Goal: Task Accomplishment & Management: Use online tool/utility

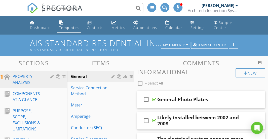
click at [29, 79] on div "PROPERTY ANALYSIS" at bounding box center [28, 79] width 30 height 12
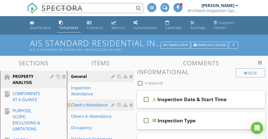
scroll to position [72, 0]
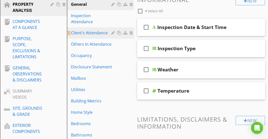
click at [94, 35] on div "Client's Attendance" at bounding box center [92, 33] width 42 height 6
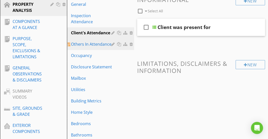
click at [91, 43] on div "Others In Attendance" at bounding box center [92, 44] width 42 height 6
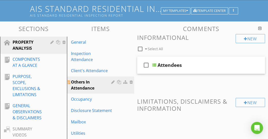
scroll to position [33, 0]
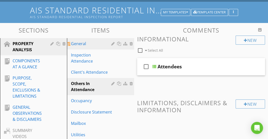
click at [88, 44] on div "General" at bounding box center [92, 44] width 42 height 6
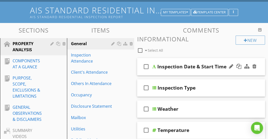
click at [193, 71] on div "check_box_outline_blank Inspection Date & Start Time" at bounding box center [201, 66] width 128 height 17
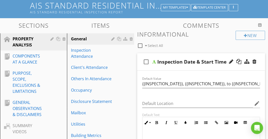
scroll to position [38, 0]
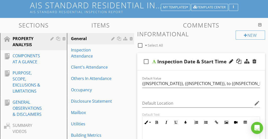
click at [190, 56] on div "check_box_outline_blank Inspection Date & Start Time" at bounding box center [201, 61] width 128 height 17
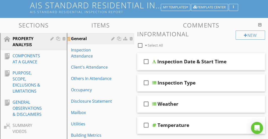
click at [118, 39] on div at bounding box center [119, 39] width 5 height 4
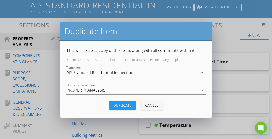
click at [126, 103] on div "Duplicate" at bounding box center [122, 105] width 18 height 5
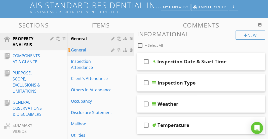
click at [119, 50] on div at bounding box center [119, 50] width 5 height 4
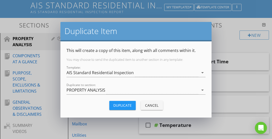
click at [120, 101] on button "Duplicate" at bounding box center [122, 105] width 26 height 9
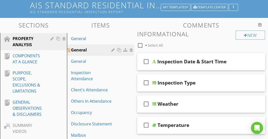
click at [118, 49] on div at bounding box center [119, 50] width 5 height 4
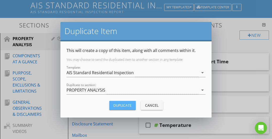
click at [123, 104] on div "Duplicate" at bounding box center [122, 105] width 18 height 5
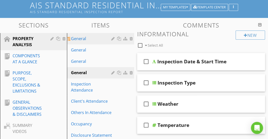
click at [100, 42] on link "General" at bounding box center [102, 38] width 66 height 11
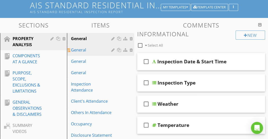
click at [99, 49] on div "General" at bounding box center [92, 50] width 42 height 6
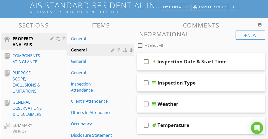
click at [141, 45] on div at bounding box center [140, 45] width 9 height 9
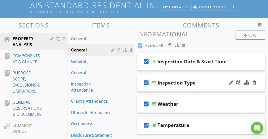
click at [147, 81] on icon "check_box" at bounding box center [146, 83] width 8 height 12
checkbox input "false"
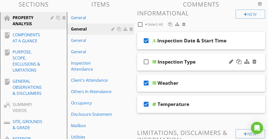
scroll to position [58, 0]
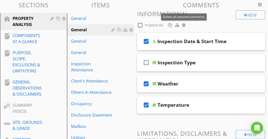
click at [183, 26] on div at bounding box center [183, 25] width 3 height 4
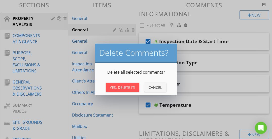
click at [126, 83] on button "Yes, Delete It!" at bounding box center [123, 87] width 34 height 9
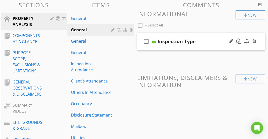
click at [194, 35] on div "check_box_outline_blank Inspection Type" at bounding box center [201, 41] width 128 height 17
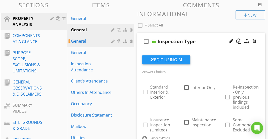
click at [104, 40] on div "General" at bounding box center [92, 41] width 42 height 6
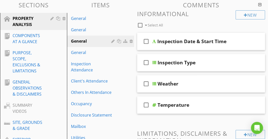
click at [140, 24] on div at bounding box center [140, 25] width 9 height 9
click at [146, 82] on icon "check_box" at bounding box center [146, 84] width 8 height 12
checkbox input "false"
click at [183, 26] on div at bounding box center [183, 25] width 3 height 4
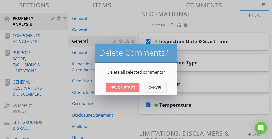
click at [134, 83] on button "Yes, Delete It!" at bounding box center [123, 87] width 34 height 9
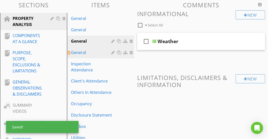
click at [103, 54] on div "General" at bounding box center [92, 52] width 42 height 6
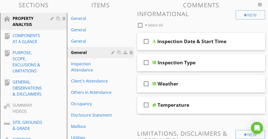
click at [143, 23] on div at bounding box center [140, 25] width 9 height 9
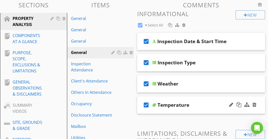
click at [148, 103] on icon "check_box" at bounding box center [146, 105] width 8 height 12
checkbox input "false"
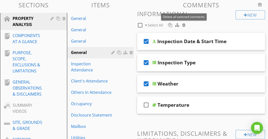
click at [183, 25] on div at bounding box center [183, 25] width 3 height 4
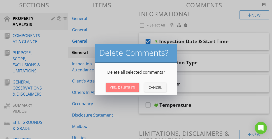
click at [129, 85] on div "Yes, Delete It!" at bounding box center [122, 87] width 25 height 5
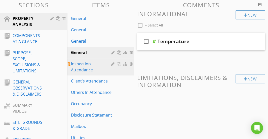
click at [106, 70] on div "Inspection Attendance" at bounding box center [92, 67] width 42 height 12
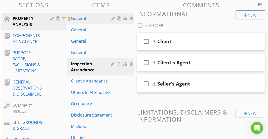
click at [103, 18] on div "General" at bounding box center [92, 18] width 42 height 6
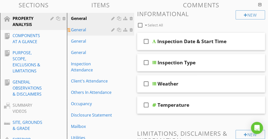
click at [103, 26] on link "General" at bounding box center [102, 29] width 66 height 11
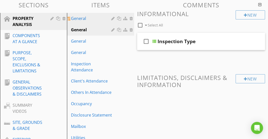
click at [101, 20] on div "General" at bounding box center [92, 18] width 42 height 6
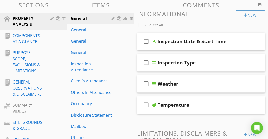
click at [140, 26] on div at bounding box center [140, 25] width 9 height 9
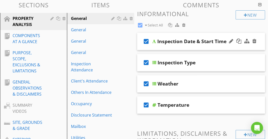
click at [145, 41] on icon "check_box" at bounding box center [146, 41] width 8 height 12
checkbox input "false"
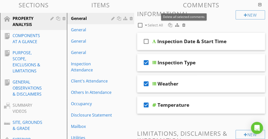
click at [184, 24] on div at bounding box center [183, 25] width 3 height 4
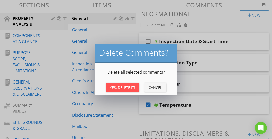
click at [129, 88] on div "Yes, Delete It!" at bounding box center [122, 87] width 25 height 5
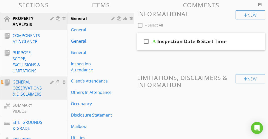
click at [27, 83] on div "GENERAL OBSERVATIONS & DISCLAIMERS" at bounding box center [28, 88] width 30 height 18
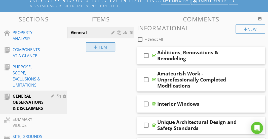
scroll to position [45, 0]
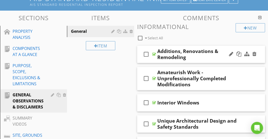
click at [155, 48] on div "check_box_outline_blank Additions, Renovations & Remodeling" at bounding box center [201, 54] width 128 height 17
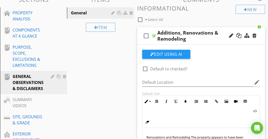
scroll to position [45, 0]
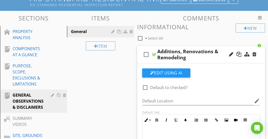
click at [155, 48] on div "check_box_outline_blank Additions, Renovations & Remodeling" at bounding box center [201, 54] width 128 height 17
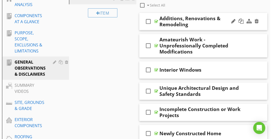
scroll to position [52, 0]
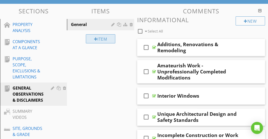
click at [107, 37] on div "Item" at bounding box center [101, 38] width 30 height 9
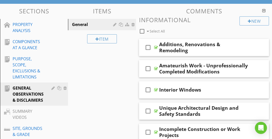
click at [254, 66] on div at bounding box center [136, 69] width 272 height 139
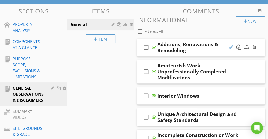
click at [231, 47] on div at bounding box center [231, 47] width 4 height 5
click at [230, 47] on div at bounding box center [231, 47] width 4 height 5
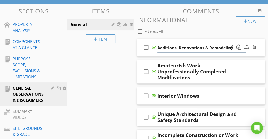
click at [220, 47] on input "Additions, Renovations & Remodeling" at bounding box center [201, 48] width 88 height 8
drag, startPoint x: 220, startPoint y: 47, endPoint x: 158, endPoint y: 52, distance: 62.1
click at [158, 52] on div "Additions, Renovations & Remodeling" at bounding box center [201, 48] width 88 height 8
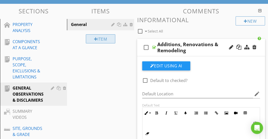
click at [99, 39] on div "Item" at bounding box center [101, 38] width 30 height 9
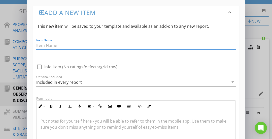
click at [72, 46] on input "Item Name" at bounding box center [136, 45] width 200 height 8
paste input "Additions, Renovations & Remodeling"
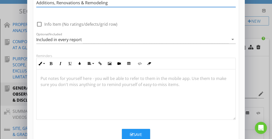
scroll to position [42, 0]
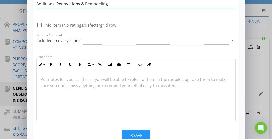
type input "Additions, Renovations & Remodeling"
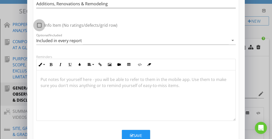
click at [39, 26] on div at bounding box center [39, 25] width 9 height 9
checkbox input "true"
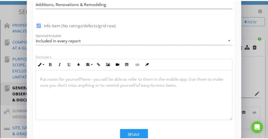
scroll to position [0, 0]
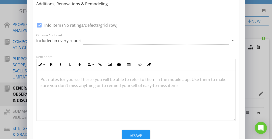
click at [135, 133] on div "Save" at bounding box center [136, 136] width 12 height 6
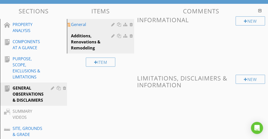
click at [96, 26] on div "General" at bounding box center [92, 24] width 42 height 6
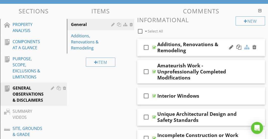
click at [246, 47] on div at bounding box center [247, 47] width 5 height 5
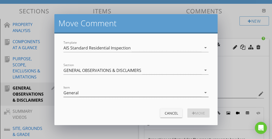
click at [125, 94] on div "General" at bounding box center [132, 92] width 138 height 8
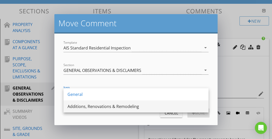
click at [109, 106] on div "Additions, Renovations & Remodeling" at bounding box center [136, 106] width 137 height 6
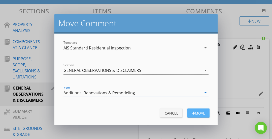
click at [194, 114] on div "Move" at bounding box center [198, 112] width 14 height 5
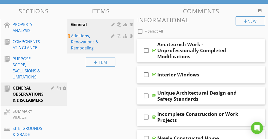
click at [114, 36] on div at bounding box center [113, 36] width 5 height 4
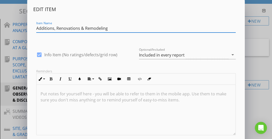
click at [253, 75] on div "Edit Item Item Name Additions, Renovations & Remodeling check_box Info Item (No…" at bounding box center [136, 84] width 272 height 169
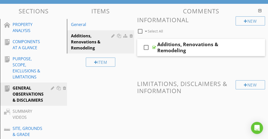
click at [95, 54] on div "Item" at bounding box center [100, 61] width 67 height 17
click at [92, 48] on div "Additions, Renovations & Remodeling" at bounding box center [92, 42] width 42 height 18
click at [232, 47] on div at bounding box center [231, 47] width 4 height 5
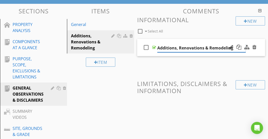
click at [225, 48] on input "Additions, Renovations & Remodeling" at bounding box center [201, 48] width 88 height 8
drag, startPoint x: 225, startPoint y: 48, endPoint x: 161, endPoint y: 51, distance: 64.6
click at [161, 51] on input "Additions, Renovations & Remodeling" at bounding box center [201, 48] width 88 height 8
type input "Noted"
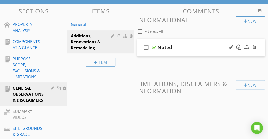
click at [152, 62] on span "check_box_outline_blank Noted" at bounding box center [201, 51] width 128 height 25
click at [113, 35] on div at bounding box center [113, 36] width 5 height 4
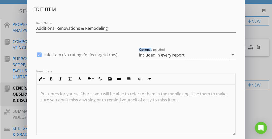
click at [113, 35] on div at bounding box center [136, 36] width 200 height 3
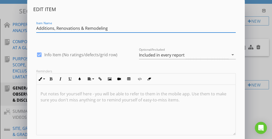
drag, startPoint x: 114, startPoint y: 27, endPoint x: 101, endPoint y: 29, distance: 13.0
click at [101, 29] on input "Additions, Renovations & Remodeling" at bounding box center [136, 28] width 200 height 8
drag, startPoint x: 107, startPoint y: 29, endPoint x: 33, endPoint y: 31, distance: 74.1
click at [33, 31] on div "Item Name Additions, Renovations & Remodeling" at bounding box center [136, 28] width 206 height 17
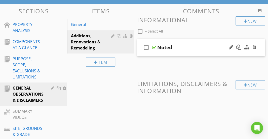
click at [255, 70] on div at bounding box center [134, 69] width 268 height 139
click at [232, 45] on div at bounding box center [231, 47] width 4 height 5
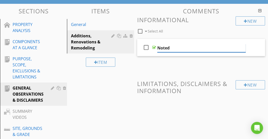
click at [202, 48] on input "Noted" at bounding box center [201, 48] width 88 height 8
drag, startPoint x: 202, startPoint y: 48, endPoint x: 183, endPoint y: 48, distance: 18.2
click at [183, 48] on input "Noted" at bounding box center [201, 48] width 88 height 8
paste input "Additions, Renovations & Remodeling"
type input "Additions, Renovations & Remodeling"
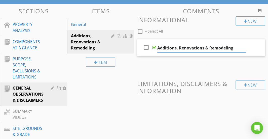
click at [198, 62] on span "check_box_outline_blank Additions, Renovations & Remodeling" at bounding box center [201, 51] width 128 height 25
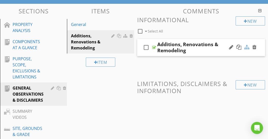
click at [247, 46] on div at bounding box center [247, 47] width 5 height 5
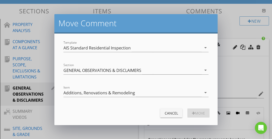
click at [158, 98] on div "Item Additions, Renovations & Remodeling arrow_drop_down" at bounding box center [135, 94] width 145 height 13
click at [153, 95] on div "Additions, Renovations & Remodeling" at bounding box center [132, 92] width 138 height 8
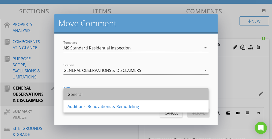
click at [127, 95] on div "General" at bounding box center [136, 94] width 137 height 6
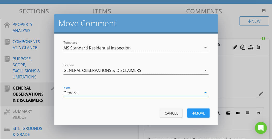
click at [197, 110] on div "Move" at bounding box center [198, 112] width 14 height 5
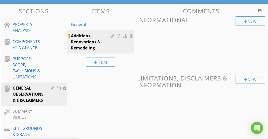
click at [131, 37] on div at bounding box center [132, 36] width 5 height 4
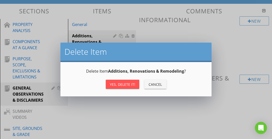
click at [124, 85] on div "Yes, Delete it!" at bounding box center [122, 84] width 25 height 5
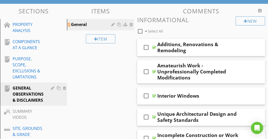
click at [97, 26] on div "General" at bounding box center [92, 24] width 42 height 6
click at [118, 24] on div at bounding box center [119, 24] width 5 height 4
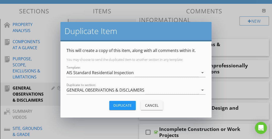
click at [119, 103] on div "Duplicate" at bounding box center [122, 105] width 18 height 5
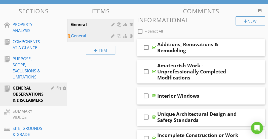
click at [102, 35] on div "General" at bounding box center [92, 36] width 42 height 6
click at [102, 23] on div "General" at bounding box center [92, 24] width 42 height 6
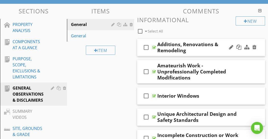
click at [145, 47] on icon "check_box_outline_blank" at bounding box center [146, 47] width 8 height 12
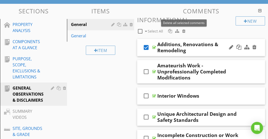
click at [183, 30] on div at bounding box center [183, 31] width 3 height 4
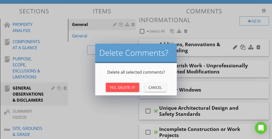
click at [128, 86] on div "Yes, Delete It!" at bounding box center [122, 87] width 25 height 5
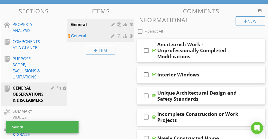
click at [98, 36] on div "General" at bounding box center [92, 36] width 42 height 6
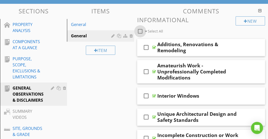
click at [139, 31] on div at bounding box center [140, 31] width 9 height 9
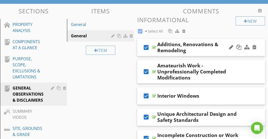
click at [146, 47] on icon "check_box" at bounding box center [146, 47] width 8 height 12
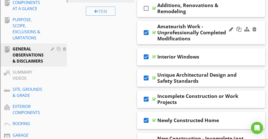
scroll to position [92, 0]
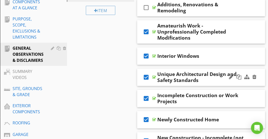
click at [146, 71] on icon "check_box" at bounding box center [146, 77] width 8 height 12
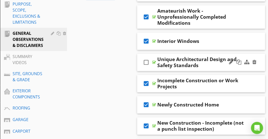
scroll to position [105, 0]
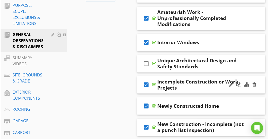
click at [146, 79] on icon "check_box" at bounding box center [146, 85] width 8 height 12
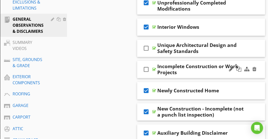
scroll to position [127, 0]
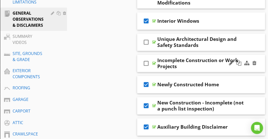
click at [146, 78] on icon "check_box" at bounding box center [146, 84] width 8 height 12
click at [146, 100] on icon "check_box" at bounding box center [146, 106] width 8 height 12
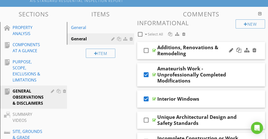
scroll to position [49, 0]
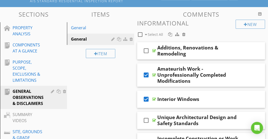
drag, startPoint x: 184, startPoint y: 33, endPoint x: 200, endPoint y: 34, distance: 15.7
click at [200, 34] on div "check_box_outline_blank Select All" at bounding box center [186, 33] width 99 height 10
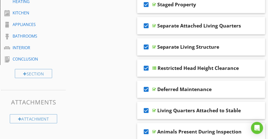
scroll to position [397, 0]
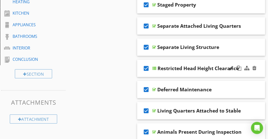
click at [147, 62] on icon "check_box" at bounding box center [146, 68] width 8 height 12
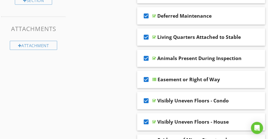
scroll to position [457, 0]
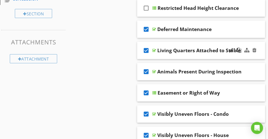
click at [146, 44] on icon "check_box" at bounding box center [146, 50] width 8 height 12
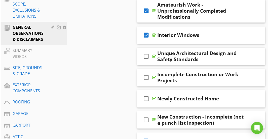
scroll to position [68, 0]
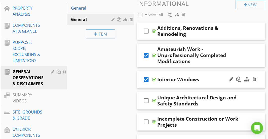
click at [145, 73] on icon "check_box" at bounding box center [146, 79] width 8 height 12
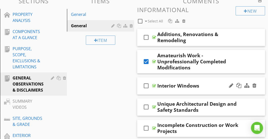
scroll to position [61, 0]
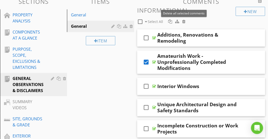
click at [184, 22] on div at bounding box center [183, 21] width 3 height 4
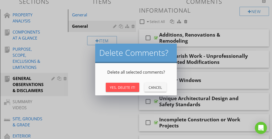
click at [131, 85] on div "Yes, Delete It!" at bounding box center [122, 87] width 25 height 5
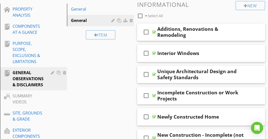
scroll to position [67, 0]
click at [140, 15] on div at bounding box center [140, 16] width 9 height 9
checkbox input "true"
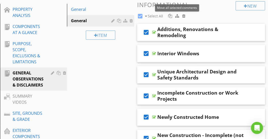
click at [177, 15] on div at bounding box center [177, 16] width 4 height 4
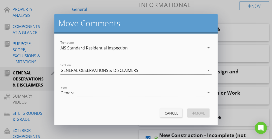
click at [127, 92] on div "General" at bounding box center [132, 92] width 144 height 8
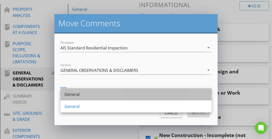
click at [122, 94] on div "General" at bounding box center [135, 94] width 143 height 6
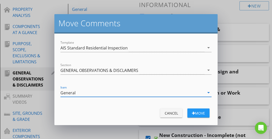
click at [202, 111] on div "move" at bounding box center [198, 112] width 14 height 5
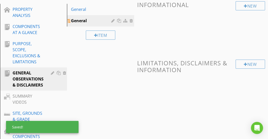
click at [132, 20] on div at bounding box center [132, 21] width 5 height 4
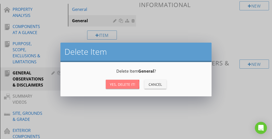
click at [123, 85] on div "Yes, Delete it!" at bounding box center [122, 84] width 25 height 5
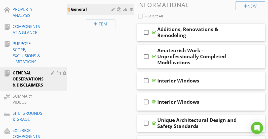
click at [97, 9] on div "General" at bounding box center [92, 9] width 42 height 6
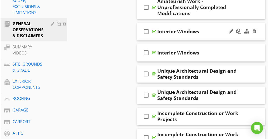
scroll to position [116, 0]
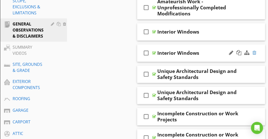
click at [254, 50] on div at bounding box center [255, 52] width 4 height 5
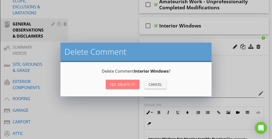
click at [131, 83] on div "Yes, Delete it!" at bounding box center [122, 84] width 25 height 5
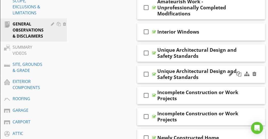
click at [258, 68] on div "check_box_outline_blank Unique Architectural Design and Safety Standards" at bounding box center [201, 74] width 128 height 17
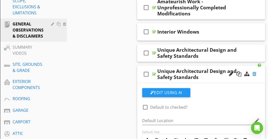
click at [255, 71] on div at bounding box center [255, 73] width 4 height 5
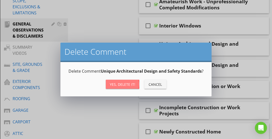
click at [127, 84] on div "Yes, Delete it!" at bounding box center [122, 84] width 25 height 5
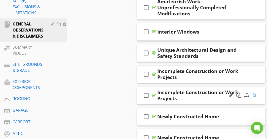
click at [254, 92] on div at bounding box center [255, 94] width 4 height 5
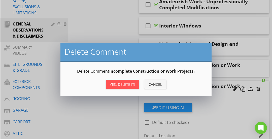
click at [126, 83] on div "Yes, Delete it!" at bounding box center [122, 84] width 25 height 5
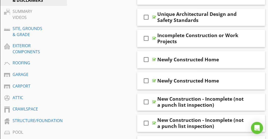
scroll to position [160, 0]
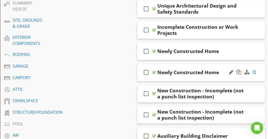
click at [256, 70] on div at bounding box center [255, 72] width 4 height 5
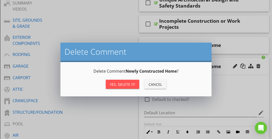
click at [123, 83] on div "Yes, Delete it!" at bounding box center [122, 84] width 25 height 5
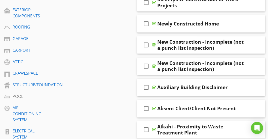
scroll to position [188, 0]
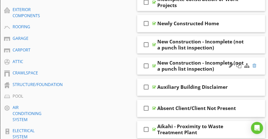
click at [255, 63] on div at bounding box center [255, 65] width 4 height 5
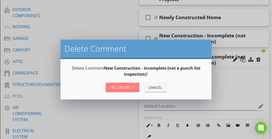
click at [125, 88] on div "Yes, Delete it!" at bounding box center [122, 87] width 25 height 5
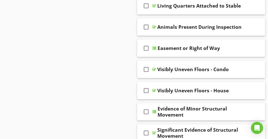
scroll to position [463, 0]
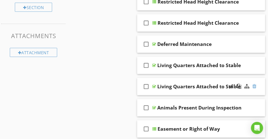
click at [254, 84] on div at bounding box center [255, 86] width 4 height 5
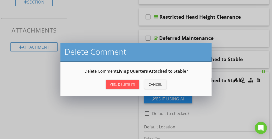
click at [116, 83] on div "Yes, Delete it!" at bounding box center [122, 84] width 25 height 5
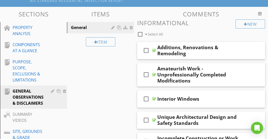
scroll to position [48, 0]
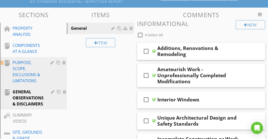
click at [24, 70] on div "PURPOSE, SCOPE, EXCLUSIONS & LIMITATIONS" at bounding box center [28, 71] width 30 height 24
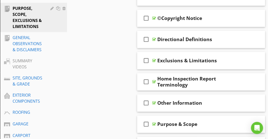
scroll to position [102, 0]
click at [186, 54] on div "check_box_outline_blank Exclusions & Limitations" at bounding box center [201, 60] width 128 height 17
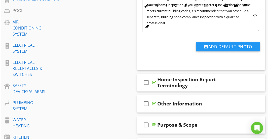
scroll to position [278, 0]
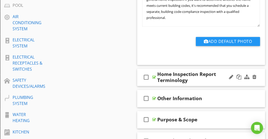
click at [180, 70] on div "check_box_outline_blank Home Inspection Report Terminology" at bounding box center [201, 77] width 128 height 17
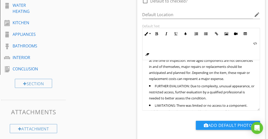
scroll to position [0, 0]
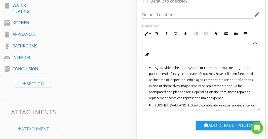
click at [172, 66] on span "Aged/Older: The item, system, or component was nearing, at, or past the end of …" at bounding box center [201, 82] width 104 height 35
click at [165, 82] on span "AGED/OLDER: The item, system, or component was nearing, at, or past the end of …" at bounding box center [201, 82] width 104 height 35
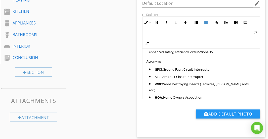
scroll to position [400, 0]
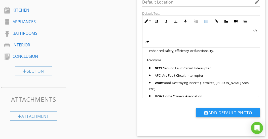
click at [159, 75] on span "AFCI:" at bounding box center [159, 75] width 8 height 5
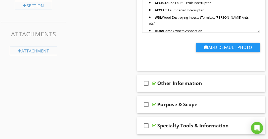
scroll to position [481, 0]
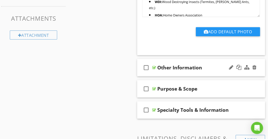
click at [164, 61] on div "check_box_outline_blank Other Information" at bounding box center [201, 67] width 128 height 17
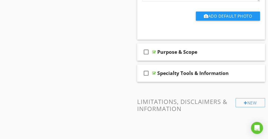
scroll to position [689, 0]
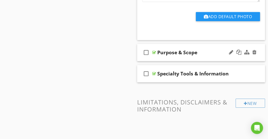
click at [168, 44] on div "check_box_outline_blank Purpose & Scope" at bounding box center [201, 52] width 128 height 17
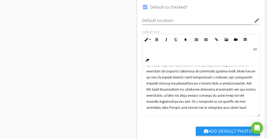
scroll to position [700, 0]
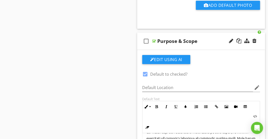
click at [161, 35] on div "check_box_outline_blank Purpose & Scope" at bounding box center [201, 40] width 128 height 17
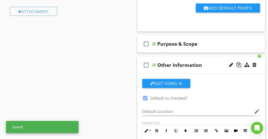
scroll to position [504, 0]
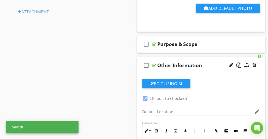
click at [204, 57] on div "check_box_outline_blank Other Information" at bounding box center [201, 65] width 128 height 17
type textarea "<p><span style="font-size: .8rem; line-height:1rem;"><strong>Inaccessible Areas…"
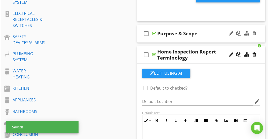
scroll to position [322, 0]
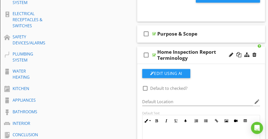
click at [202, 49] on div "Home Inspection Report Terminology" at bounding box center [201, 55] width 88 height 12
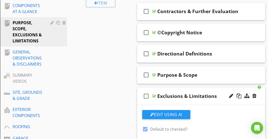
scroll to position [87, 0]
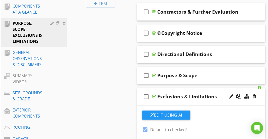
click at [195, 89] on div "check_box_outline_blank Exclusions & Limitations" at bounding box center [201, 96] width 128 height 17
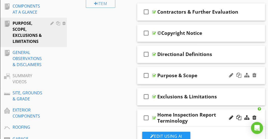
click at [208, 71] on div "check_box_outline_blank Purpose & Scope" at bounding box center [201, 75] width 128 height 17
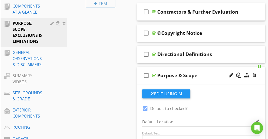
click at [208, 71] on div "check_box_outline_blank Purpose & Scope" at bounding box center [201, 75] width 128 height 17
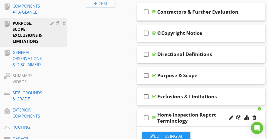
click at [217, 112] on div "Home Inspection Report Terminology" at bounding box center [201, 118] width 88 height 12
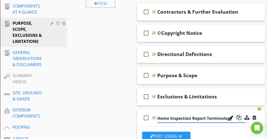
click at [209, 111] on div "check_box_outline_blank Home Inspection Report Terminology" at bounding box center [201, 117] width 128 height 17
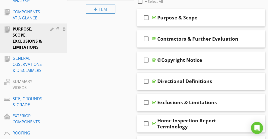
scroll to position [82, 0]
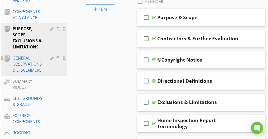
click at [43, 64] on div "GENERAL OBSERVATIONS & DISCLAIMERS" at bounding box center [28, 64] width 30 height 18
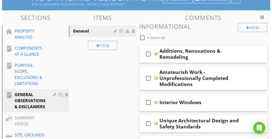
scroll to position [46, 0]
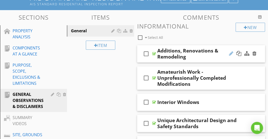
click at [231, 53] on div at bounding box center [231, 53] width 4 height 5
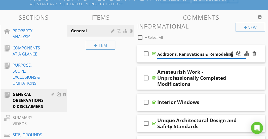
click at [219, 53] on input "Additions, Renovations & Remodeling" at bounding box center [201, 54] width 88 height 8
click at [107, 47] on div "Item" at bounding box center [101, 45] width 30 height 9
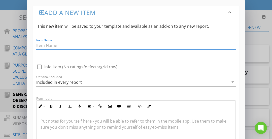
paste input "Additions, Renovations & Remodeling"
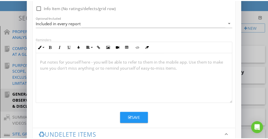
scroll to position [0, 0]
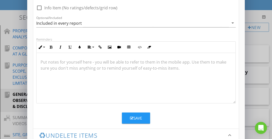
type input "Additions, Renovations & Remodeling"
click at [133, 117] on icon "button" at bounding box center [132, 118] width 4 height 4
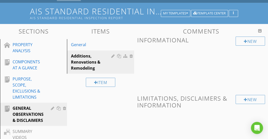
scroll to position [31, 0]
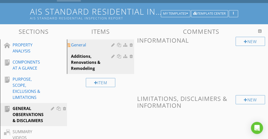
click at [96, 46] on div "General" at bounding box center [92, 45] width 42 height 6
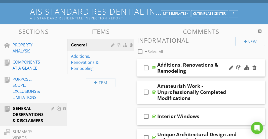
click at [144, 68] on icon "check_box_outline_blank" at bounding box center [146, 68] width 8 height 12
click at [146, 89] on icon "check_box_outline_blank" at bounding box center [146, 92] width 8 height 12
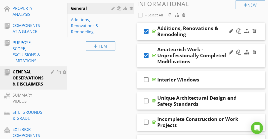
scroll to position [69, 0]
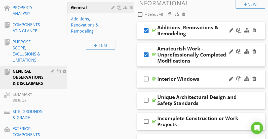
click at [145, 74] on icon "check_box_outline_blank" at bounding box center [146, 79] width 8 height 12
click at [145, 95] on icon "check_box_outline_blank" at bounding box center [146, 100] width 8 height 12
click at [146, 115] on icon "check_box_outline_blank" at bounding box center [146, 121] width 8 height 12
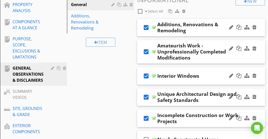
scroll to position [42, 0]
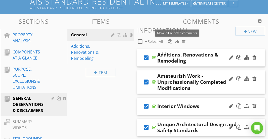
click at [176, 42] on div at bounding box center [177, 41] width 4 height 4
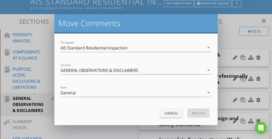
click at [176, 42] on div "Template AIS Standard Residential Inspection arrow_drop_down" at bounding box center [135, 49] width 151 height 16
click at [154, 91] on div "General" at bounding box center [132, 92] width 144 height 8
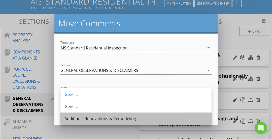
click at [133, 118] on div "Additions, Renovations & Remodeling" at bounding box center [135, 118] width 143 height 6
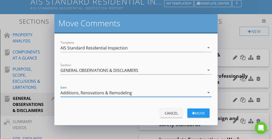
click at [196, 112] on div "move" at bounding box center [198, 112] width 14 height 5
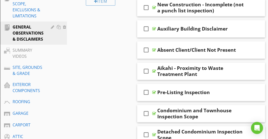
scroll to position [116, 0]
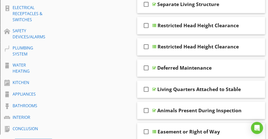
scroll to position [328, 0]
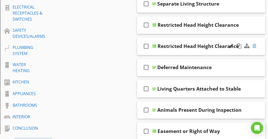
click at [253, 47] on div at bounding box center [255, 45] width 4 height 5
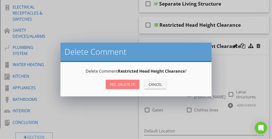
click at [126, 87] on button "Yes, Delete it!" at bounding box center [123, 84] width 34 height 9
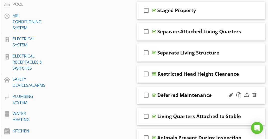
scroll to position [292, 0]
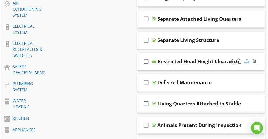
click at [248, 59] on div at bounding box center [247, 60] width 5 height 5
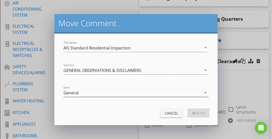
click at [149, 91] on div "General" at bounding box center [132, 92] width 138 height 8
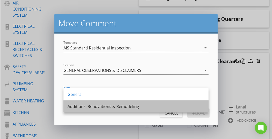
click at [106, 106] on div "Additions, Renovations & Remodeling" at bounding box center [136, 106] width 137 height 6
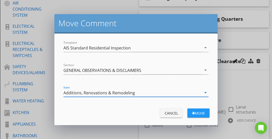
click at [192, 110] on button "Move" at bounding box center [198, 112] width 22 height 9
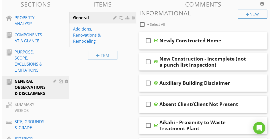
scroll to position [58, 0]
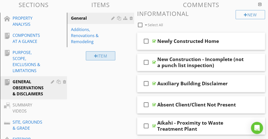
click at [106, 54] on div "Item" at bounding box center [101, 55] width 30 height 9
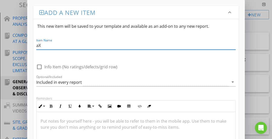
type input "a"
click at [80, 47] on input "Auxiliary Building Disclaimer" at bounding box center [136, 45] width 200 height 8
click at [53, 46] on input "Auxiliary Building" at bounding box center [136, 45] width 200 height 8
click at [55, 44] on input "Auxiliary and Other Structures" at bounding box center [136, 45] width 200 height 8
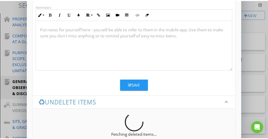
scroll to position [92, 0]
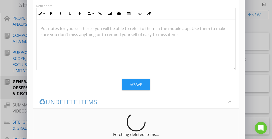
type input "Auxiliary and Other Structures"
click at [135, 83] on div "Save" at bounding box center [136, 85] width 12 height 6
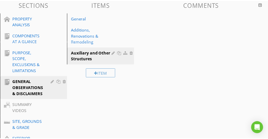
scroll to position [79, 0]
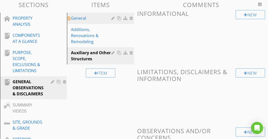
click at [91, 18] on div "General" at bounding box center [92, 18] width 42 height 6
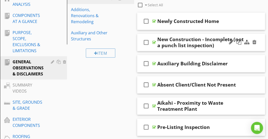
scroll to position [84, 0]
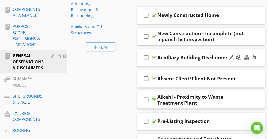
click at [145, 57] on icon "check_box_outline_blank" at bounding box center [146, 57] width 8 height 12
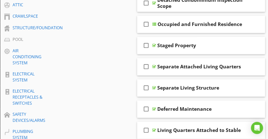
scroll to position [265, 0]
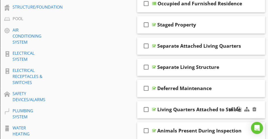
click at [145, 109] on icon "check_box_outline_blank" at bounding box center [146, 109] width 8 height 12
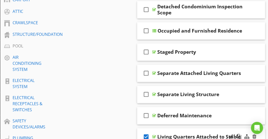
scroll to position [237, 0]
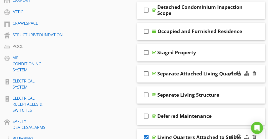
click at [144, 73] on icon "check_box_outline_blank" at bounding box center [146, 74] width 8 height 12
click at [148, 93] on icon "check_box_outline_blank" at bounding box center [146, 95] width 8 height 12
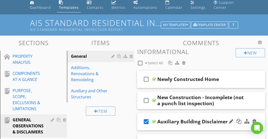
scroll to position [20, 0]
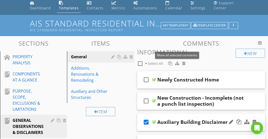
click at [177, 64] on div at bounding box center [177, 63] width 4 height 4
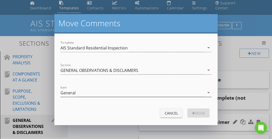
click at [134, 92] on div "General" at bounding box center [132, 92] width 144 height 8
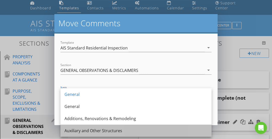
click at [111, 130] on div "Auxiliary and Other Structures" at bounding box center [135, 130] width 143 height 6
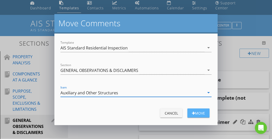
click at [196, 112] on div "move" at bounding box center [198, 112] width 14 height 5
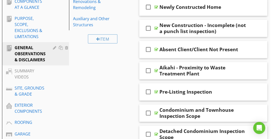
scroll to position [18, 0]
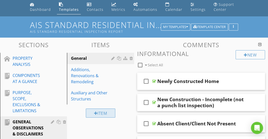
click at [109, 112] on div "Item" at bounding box center [101, 112] width 30 height 9
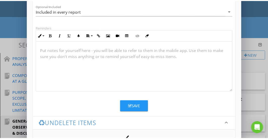
scroll to position [71, 0]
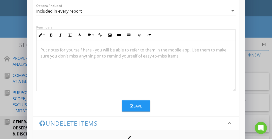
type input "Older Homes"
click at [134, 102] on button "Save" at bounding box center [136, 105] width 28 height 11
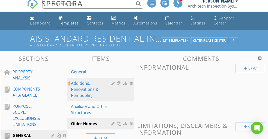
scroll to position [4, 0]
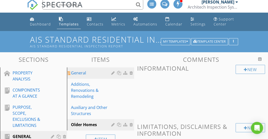
click at [102, 75] on div "General" at bounding box center [92, 73] width 42 height 6
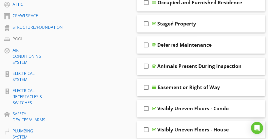
scroll to position [244, 0]
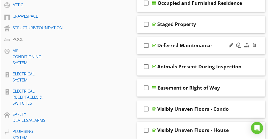
click at [146, 46] on icon "check_box_outline_blank" at bounding box center [146, 45] width 8 height 12
click at [146, 46] on icon "check_box" at bounding box center [146, 45] width 8 height 12
click at [146, 46] on icon "check_box_outline_blank" at bounding box center [146, 45] width 8 height 12
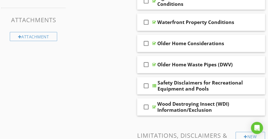
scroll to position [484, 0]
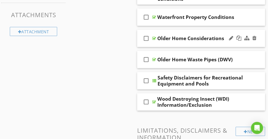
click at [145, 36] on icon "check_box_outline_blank" at bounding box center [146, 38] width 8 height 12
click at [145, 59] on icon "check_box_outline_blank" at bounding box center [146, 59] width 8 height 12
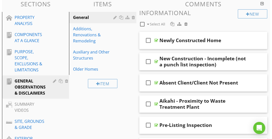
scroll to position [57, 0]
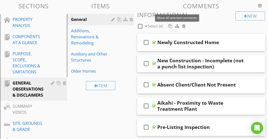
click at [177, 27] on div at bounding box center [177, 26] width 4 height 4
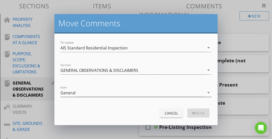
click at [145, 92] on div "General" at bounding box center [132, 92] width 144 height 8
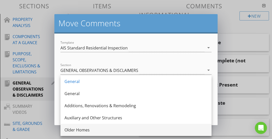
click at [113, 129] on div "Older Homes" at bounding box center [135, 130] width 143 height 6
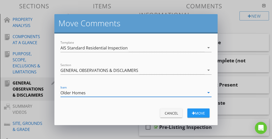
click at [194, 114] on div "move" at bounding box center [198, 112] width 14 height 5
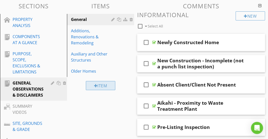
click at [103, 84] on div "Item" at bounding box center [101, 85] width 30 height 9
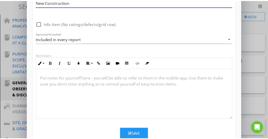
scroll to position [0, 0]
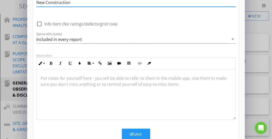
type input "New Construction"
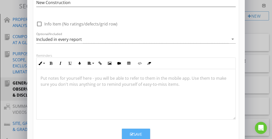
click at [130, 132] on icon "button" at bounding box center [132, 134] width 4 height 4
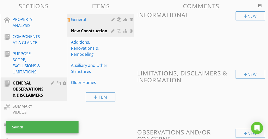
click at [104, 21] on div "General" at bounding box center [92, 19] width 42 height 6
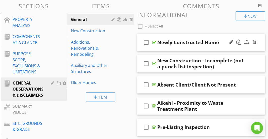
click at [145, 41] on icon "check_box_outline_blank" at bounding box center [146, 42] width 8 height 12
click at [143, 62] on icon "check_box_outline_blank" at bounding box center [146, 63] width 8 height 12
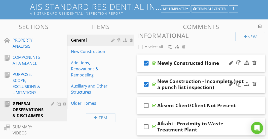
scroll to position [36, 0]
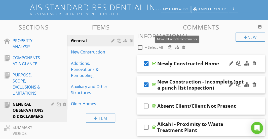
click at [177, 48] on div at bounding box center [177, 47] width 4 height 4
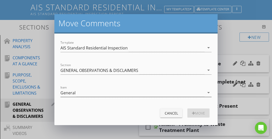
click at [122, 90] on div "General" at bounding box center [132, 92] width 144 height 8
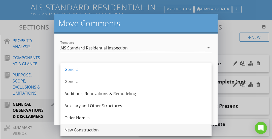
click at [101, 127] on div "New Construction" at bounding box center [135, 130] width 143 height 6
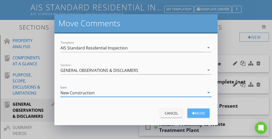
click at [195, 113] on div "move" at bounding box center [198, 112] width 14 height 5
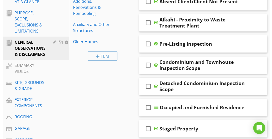
scroll to position [97, 0]
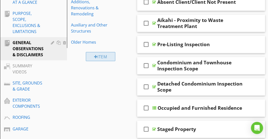
click at [106, 53] on div "Item" at bounding box center [101, 56] width 30 height 9
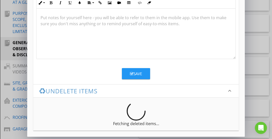
type input "Property Status"
click at [129, 71] on button "Save" at bounding box center [136, 73] width 28 height 11
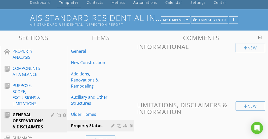
scroll to position [25, 0]
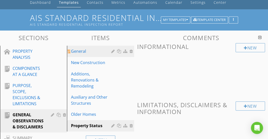
click at [98, 52] on div "General" at bounding box center [92, 51] width 42 height 6
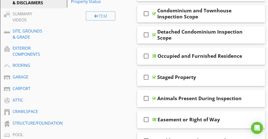
scroll to position [149, 0]
click at [146, 56] on icon "check_box_outline_blank" at bounding box center [146, 56] width 8 height 12
click at [145, 77] on icon "check_box_outline_blank" at bounding box center [146, 77] width 8 height 12
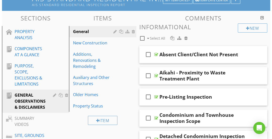
scroll to position [45, 0]
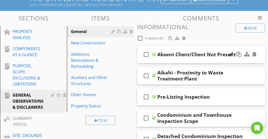
click at [145, 55] on icon "check_box_outline_blank" at bounding box center [146, 54] width 8 height 12
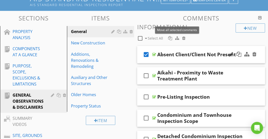
click at [178, 38] on div at bounding box center [177, 38] width 4 height 4
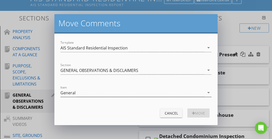
click at [128, 96] on div "General" at bounding box center [132, 92] width 144 height 8
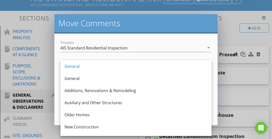
scroll to position [9, 0]
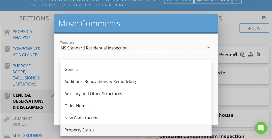
click at [88, 130] on div "Property Status" at bounding box center [135, 130] width 143 height 6
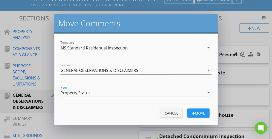
click at [197, 113] on div "move" at bounding box center [198, 112] width 14 height 5
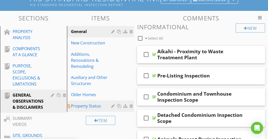
click at [113, 106] on div at bounding box center [113, 106] width 5 height 4
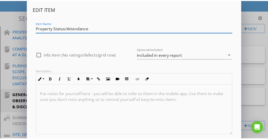
scroll to position [30, 0]
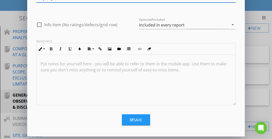
type input "Property Status/Attendance"
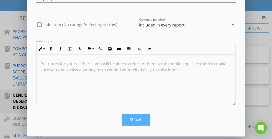
click at [138, 120] on div "Save" at bounding box center [136, 120] width 12 height 6
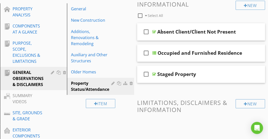
scroll to position [56, 0]
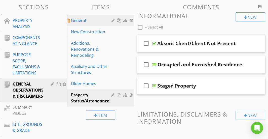
click at [90, 21] on div "General" at bounding box center [92, 20] width 42 height 6
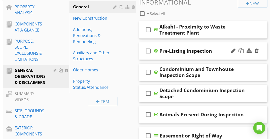
scroll to position [72, 0]
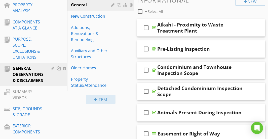
click at [104, 99] on div "Item" at bounding box center [101, 99] width 30 height 9
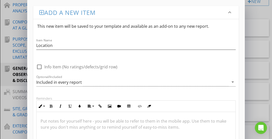
click at [103, 99] on div "Reminders" at bounding box center [136, 98] width 200 height 4
click at [80, 46] on input "Location" at bounding box center [136, 45] width 200 height 8
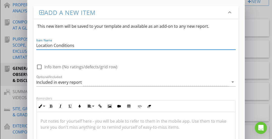
scroll to position [103, 0]
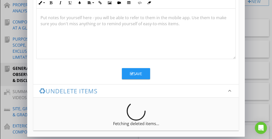
type input "Location Conditions"
click at [133, 72] on icon "button" at bounding box center [132, 74] width 4 height 4
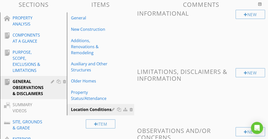
scroll to position [58, 0]
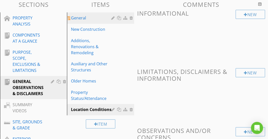
click at [97, 17] on div "General" at bounding box center [92, 18] width 42 height 6
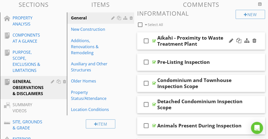
click at [143, 41] on icon "check_box_outline_blank" at bounding box center [146, 41] width 8 height 12
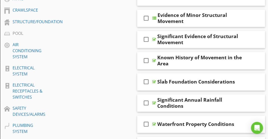
scroll to position [253, 0]
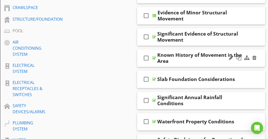
click at [144, 56] on icon "check_box_outline_blank" at bounding box center [146, 58] width 8 height 12
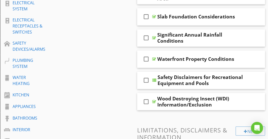
scroll to position [320, 0]
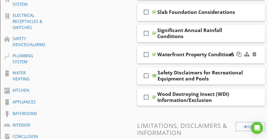
click at [147, 53] on icon "check_box_outline_blank" at bounding box center [146, 54] width 8 height 12
click at [147, 31] on icon "check_box_outline_blank" at bounding box center [146, 33] width 8 height 12
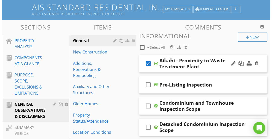
scroll to position [34, 0]
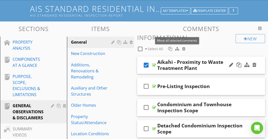
click at [175, 49] on div at bounding box center [177, 49] width 4 height 4
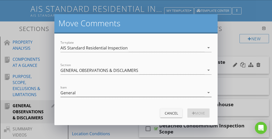
click at [119, 92] on div "General" at bounding box center [132, 92] width 144 height 8
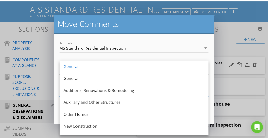
scroll to position [21, 0]
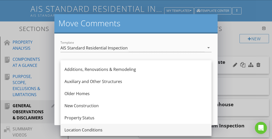
click at [90, 129] on div "Location Conditions" at bounding box center [135, 130] width 143 height 6
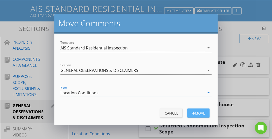
click at [192, 112] on div "button" at bounding box center [193, 113] width 3 height 4
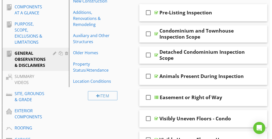
scroll to position [89, 0]
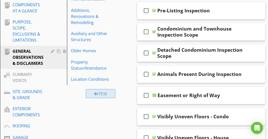
click at [98, 89] on div "Item" at bounding box center [101, 93] width 30 height 9
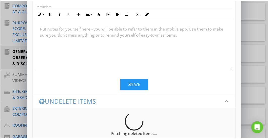
scroll to position [99, 0]
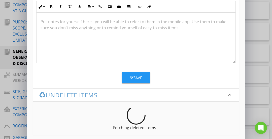
type input "Condos"
click at [137, 75] on div "Save" at bounding box center [136, 78] width 12 height 6
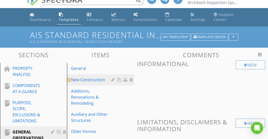
scroll to position [8, 0]
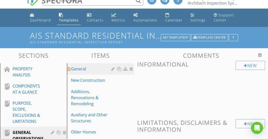
click at [95, 68] on div "General" at bounding box center [92, 69] width 42 height 6
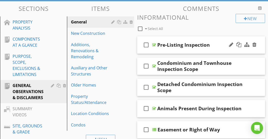
scroll to position [60, 0]
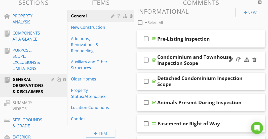
click at [145, 60] on icon "check_box_outline_blank" at bounding box center [146, 60] width 8 height 12
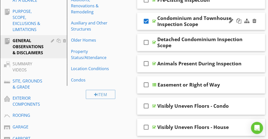
scroll to position [100, 0]
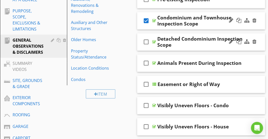
click at [142, 42] on icon "check_box_outline_blank" at bounding box center [146, 42] width 8 height 12
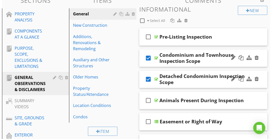
scroll to position [61, 0]
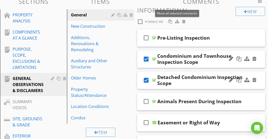
click at [177, 22] on div at bounding box center [177, 21] width 4 height 4
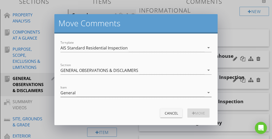
click at [116, 91] on div "General" at bounding box center [132, 92] width 144 height 8
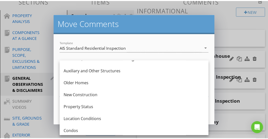
scroll to position [33, 0]
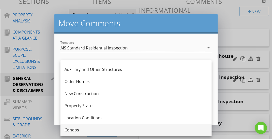
click at [81, 131] on div "Condos" at bounding box center [135, 130] width 143 height 6
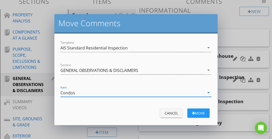
click at [194, 112] on div "move" at bounding box center [198, 112] width 14 height 5
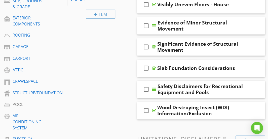
scroll to position [179, 0]
click at [144, 67] on icon "check_box_outline_blank" at bounding box center [146, 68] width 8 height 12
click at [145, 67] on icon "check_box" at bounding box center [146, 68] width 8 height 12
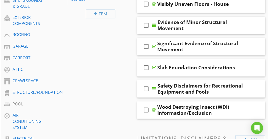
scroll to position [180, 0]
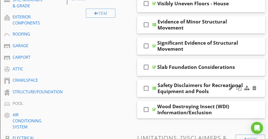
click at [189, 82] on div "Safety Disclaimers for Recreational Equipment and Pools" at bounding box center [202, 88] width 88 height 12
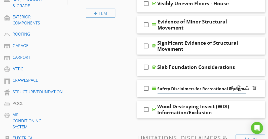
scroll to position [0, 25]
click at [188, 81] on div "check_box_outline_blank Safety Disclaimers for Recreational Equipment and Pools" at bounding box center [201, 88] width 128 height 17
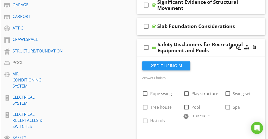
scroll to position [196, 0]
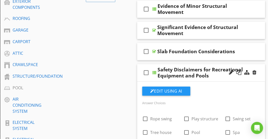
click at [186, 67] on div "Safety Disclaimers for Recreational Equipment and Pools" at bounding box center [202, 73] width 88 height 12
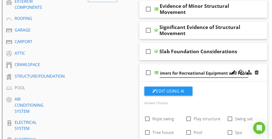
scroll to position [133, 0]
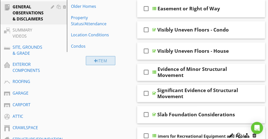
click at [106, 59] on div "Item" at bounding box center [101, 60] width 30 height 9
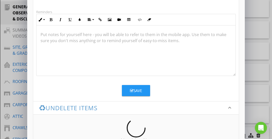
scroll to position [87, 0]
type input "Recreational Equipment"
click at [129, 90] on button "Save" at bounding box center [136, 90] width 28 height 11
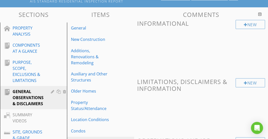
scroll to position [46, 0]
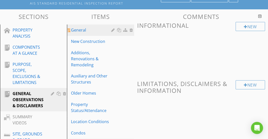
click at [96, 31] on div "General" at bounding box center [92, 30] width 42 height 6
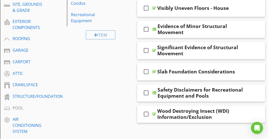
scroll to position [191, 0]
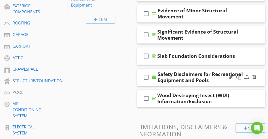
click at [146, 75] on icon "check_box_outline_blank" at bounding box center [146, 77] width 8 height 12
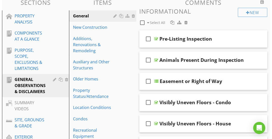
scroll to position [52, 0]
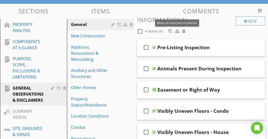
click at [177, 31] on div at bounding box center [177, 31] width 4 height 4
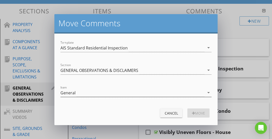
click at [120, 90] on div "General" at bounding box center [132, 92] width 144 height 8
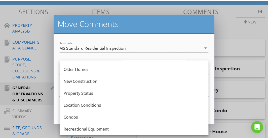
scroll to position [45, 0]
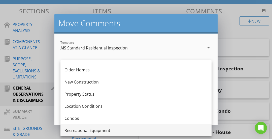
click at [99, 127] on div "Recreational Equipment" at bounding box center [135, 130] width 143 height 6
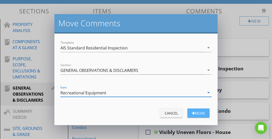
click at [194, 112] on div "move" at bounding box center [198, 112] width 14 height 5
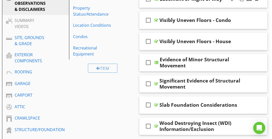
scroll to position [143, 0]
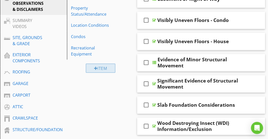
click at [108, 68] on div "Item" at bounding box center [101, 67] width 30 height 9
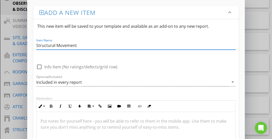
scroll to position [80, 0]
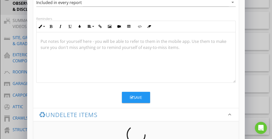
type input "Structural Movement"
click at [127, 94] on button "Save" at bounding box center [136, 97] width 28 height 11
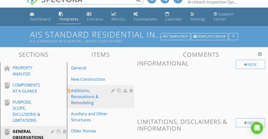
scroll to position [8, 0]
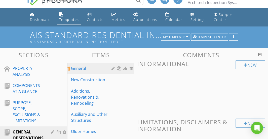
click at [93, 68] on div "General" at bounding box center [92, 68] width 42 height 6
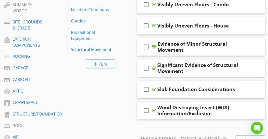
scroll to position [158, 0]
click at [144, 47] on icon "check_box_outline_blank" at bounding box center [146, 47] width 8 height 12
click at [144, 72] on icon "check_box_outline_blank" at bounding box center [146, 68] width 8 height 12
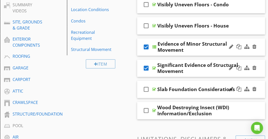
click at [146, 90] on icon "check_box_outline_blank" at bounding box center [146, 89] width 8 height 12
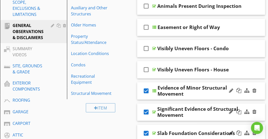
scroll to position [114, 0]
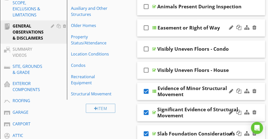
click at [146, 28] on icon "check_box_outline_blank" at bounding box center [146, 28] width 8 height 12
click at [145, 27] on icon "check_box" at bounding box center [146, 28] width 8 height 12
click at [146, 48] on icon "check_box_outline_blank" at bounding box center [146, 49] width 8 height 12
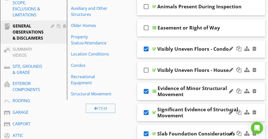
click at [146, 69] on icon "check_box_outline_blank" at bounding box center [146, 70] width 8 height 12
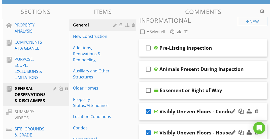
scroll to position [53, 0]
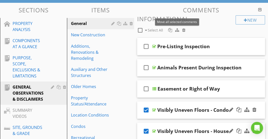
click at [176, 31] on div at bounding box center [177, 30] width 4 height 4
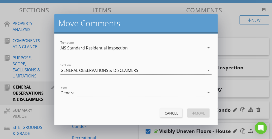
click at [117, 92] on div "General" at bounding box center [132, 92] width 144 height 8
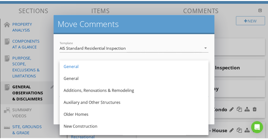
scroll to position [57, 0]
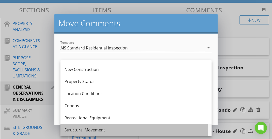
click at [88, 128] on div "Structural Movement" at bounding box center [135, 130] width 143 height 6
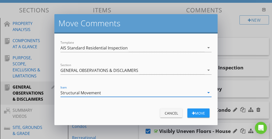
click at [196, 112] on div "move" at bounding box center [198, 112] width 14 height 5
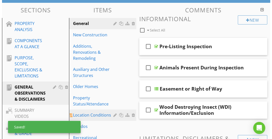
scroll to position [134, 0]
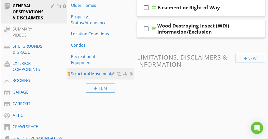
click at [111, 73] on div at bounding box center [113, 74] width 5 height 4
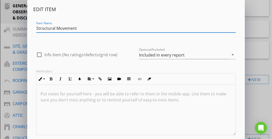
click at [64, 28] on input "Structural Movement" at bounding box center [136, 28] width 200 height 8
type input "S"
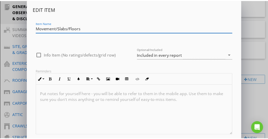
scroll to position [30, 0]
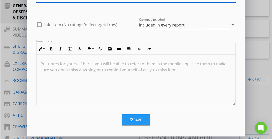
type input "Movement/Slabs/Floors"
click at [129, 116] on button "Save" at bounding box center [136, 119] width 28 height 11
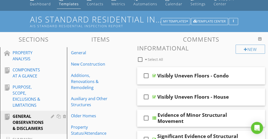
scroll to position [23, 0]
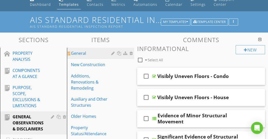
click at [92, 51] on div "General" at bounding box center [92, 53] width 42 height 6
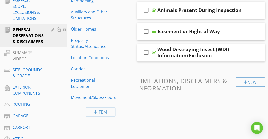
scroll to position [108, 0]
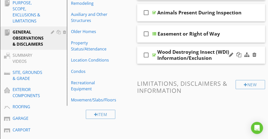
click at [191, 48] on div "check_box_outline_blank Wood Destroying Insect (WDI) Information/Exclusion" at bounding box center [201, 54] width 128 height 17
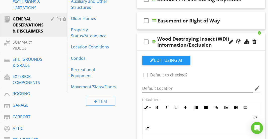
scroll to position [106, 0]
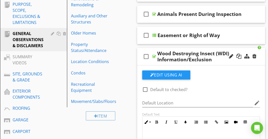
click at [189, 49] on div "check_box_outline_blank Wood Destroying Insect (WDI) Information/Exclusion" at bounding box center [201, 56] width 128 height 17
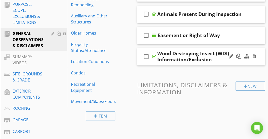
click at [189, 49] on div "check_box_outline_blank Wood Destroying Insect (WDI) Information/Exclusion" at bounding box center [201, 56] width 128 height 17
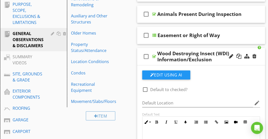
click at [189, 49] on div "check_box_outline_blank Wood Destroying Insect (WDI) Information/Exclusion" at bounding box center [201, 56] width 128 height 17
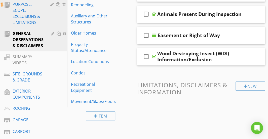
click at [34, 17] on div "PURPOSE, SCOPE, EXCLUSIONS & LIMITATIONS" at bounding box center [28, 13] width 30 height 24
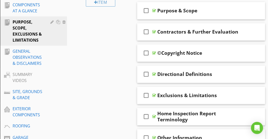
scroll to position [100, 0]
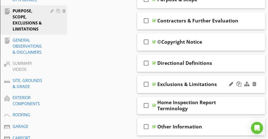
click at [179, 77] on div "check_box_outline_blank Exclusions & Limitations" at bounding box center [201, 84] width 128 height 17
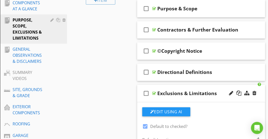
scroll to position [91, 0]
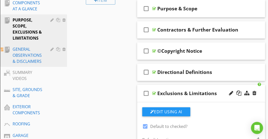
click at [30, 51] on div "GENERAL OBSERVATIONS & DISCLAIMERS" at bounding box center [28, 55] width 30 height 18
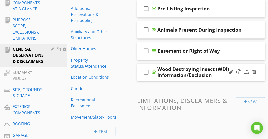
click at [178, 64] on div "check_box_outline_blank Wood Destroying Insect (WDI) Information/Exclusion" at bounding box center [201, 71] width 128 height 17
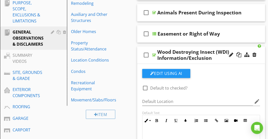
scroll to position [103, 0]
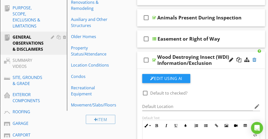
click at [255, 59] on div at bounding box center [255, 59] width 4 height 5
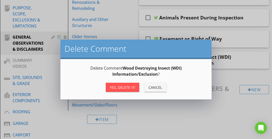
click at [124, 85] on div "Yes, Delete it!" at bounding box center [122, 87] width 25 height 5
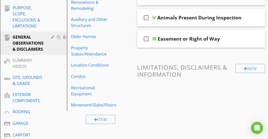
scroll to position [62, 0]
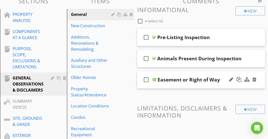
click at [171, 73] on div "check_box_outline_blank Easement or Right of Way" at bounding box center [201, 79] width 128 height 17
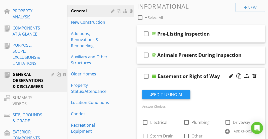
scroll to position [64, 0]
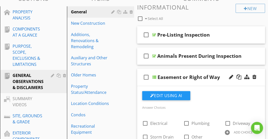
click at [171, 70] on div "check_box_outline_blank Easement or Right of Way" at bounding box center [201, 77] width 128 height 17
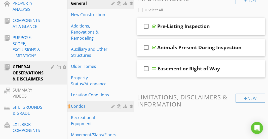
scroll to position [74, 0]
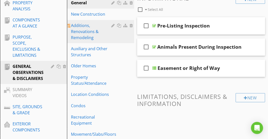
click at [97, 28] on div "Additions, Renovations & Remodeling" at bounding box center [92, 31] width 42 height 18
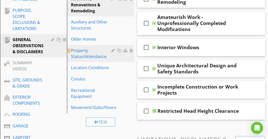
scroll to position [107, 0]
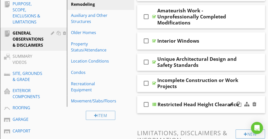
click at [170, 96] on div "check_box_outline_blank Restricted Head Height Clearance" at bounding box center [201, 104] width 128 height 17
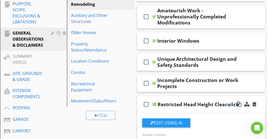
click at [231, 102] on div at bounding box center [231, 104] width 4 height 5
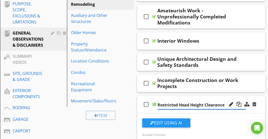
click at [189, 101] on input "Restricted Head Height Clearance" at bounding box center [202, 105] width 88 height 8
drag, startPoint x: 189, startPoint y: 97, endPoint x: 164, endPoint y: 98, distance: 25.7
click at [164, 101] on input "Restricted Head Height Clearance" at bounding box center [202, 105] width 88 height 8
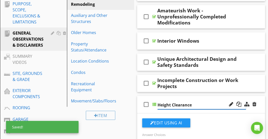
click at [193, 101] on input "Height Clearance" at bounding box center [202, 105] width 88 height 8
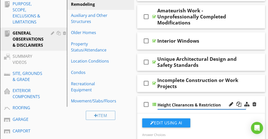
type input "Height Clearances & Restrictions"
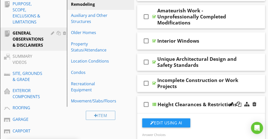
click at [200, 118] on div "Edit Using AI" at bounding box center [201, 124] width 118 height 13
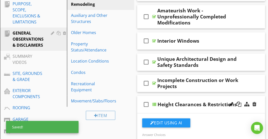
click at [201, 96] on div "check_box_outline_blank Height Clearances & Restrictions" at bounding box center [201, 104] width 128 height 17
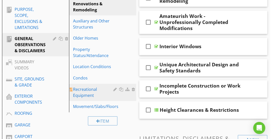
scroll to position [101, 0]
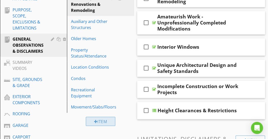
click at [105, 119] on div "Item" at bounding box center [101, 121] width 30 height 9
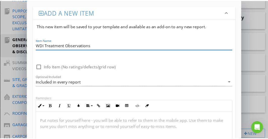
scroll to position [63, 0]
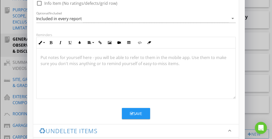
type input "WDI Treatment Observations"
click at [134, 111] on div "Save" at bounding box center [136, 114] width 12 height 6
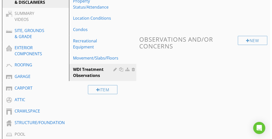
scroll to position [150, 0]
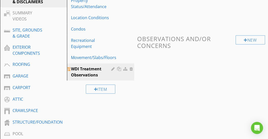
click at [110, 69] on div "WDI Treatment Observations" at bounding box center [92, 72] width 42 height 12
click at [113, 67] on div at bounding box center [113, 69] width 5 height 4
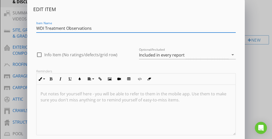
click at [44, 28] on input "WDI Treatment Observations" at bounding box center [136, 28] width 200 height 8
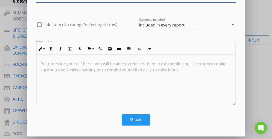
type input "WDI & Pest Treatment Observations"
click at [124, 116] on button "Save" at bounding box center [136, 119] width 28 height 11
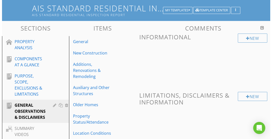
scroll to position [31, 0]
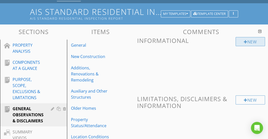
click at [249, 40] on div "New" at bounding box center [250, 41] width 29 height 9
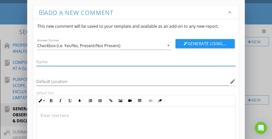
scroll to position [45, 0]
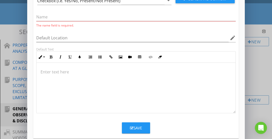
click at [127, 66] on div at bounding box center [136, 88] width 199 height 50
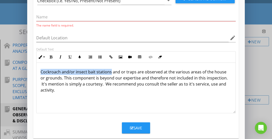
drag, startPoint x: 109, startPoint y: 72, endPoint x: 40, endPoint y: 72, distance: 69.3
click at [40, 72] on div "Cockroach and/or insect bait stations and or traps are observed at the various …" at bounding box center [136, 88] width 199 height 50
copy p "Cockroach and/or insect bait stations"
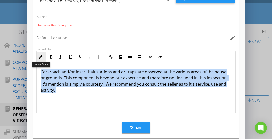
click at [43, 57] on button "Inline Style" at bounding box center [42, 57] width 10 height 10
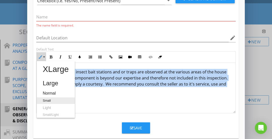
click at [47, 98] on link "Small" at bounding box center [56, 100] width 38 height 7
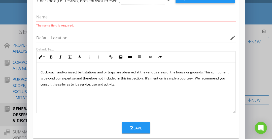
click at [55, 93] on div "Cockroach and/or insect bait stations and or traps are observed at the various …" at bounding box center [136, 88] width 199 height 50
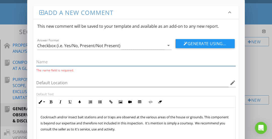
click at [52, 62] on input "text" at bounding box center [136, 62] width 200 height 8
paste input "Cockroach and/or insect bait stations"
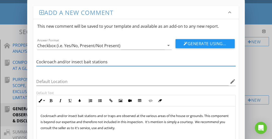
click at [72, 61] on input "Cockroach and/or insect bait stations" at bounding box center [136, 62] width 200 height 8
click at [85, 61] on input "Cockroach and/or Insect bait stations" at bounding box center [136, 62] width 200 height 8
click at [93, 61] on input "Cockroach and/or Insect Bait stations" at bounding box center [136, 62] width 200 height 8
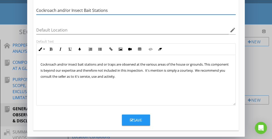
type input "Cockroach and/or Insect Bait Stations"
click at [130, 116] on button "Save" at bounding box center [136, 119] width 28 height 11
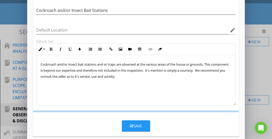
scroll to position [27, 0]
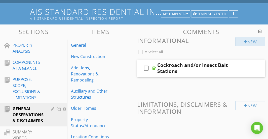
click at [244, 44] on div "New" at bounding box center [250, 41] width 29 height 9
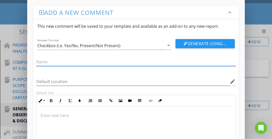
click at [146, 60] on input "text" at bounding box center [136, 62] width 200 height 8
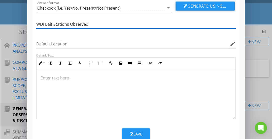
scroll to position [51, 0]
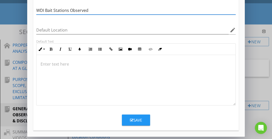
type input "WDI Bait Stations Observed"
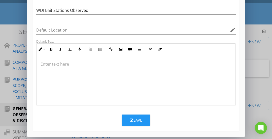
click at [135, 70] on div at bounding box center [136, 80] width 199 height 50
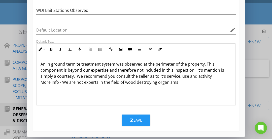
scroll to position [50, 0]
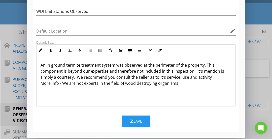
click at [177, 82] on p "An in ground termite treatment system was observed at the perimeter of the prop…" at bounding box center [136, 74] width 191 height 24
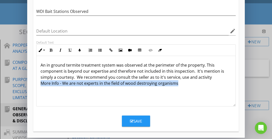
drag, startPoint x: 179, startPoint y: 81, endPoint x: 34, endPoint y: 87, distance: 145.7
click at [34, 87] on div "Default Text Inline Style XLarge Large Normal Small Light Small/Light Bold Ital…" at bounding box center [136, 73] width 206 height 66
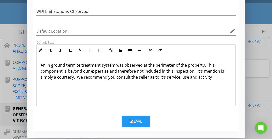
click at [56, 73] on p "An in ground termite treatment system was observed at the perimeter of the prop…" at bounding box center [136, 71] width 191 height 18
click at [147, 77] on p "An in ground termite treatment system was observed at the perimeter of the prop…" at bounding box center [136, 71] width 191 height 18
click at [74, 83] on p "An in ground termite treatment system was observed at the perimeter of the prop…" at bounding box center [136, 74] width 191 height 24
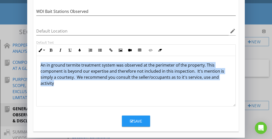
drag, startPoint x: 74, startPoint y: 83, endPoint x: 37, endPoint y: 67, distance: 39.9
click at [37, 67] on div "An in ground termite treatment system was observed at the perimeter of the prop…" at bounding box center [136, 81] width 199 height 50
click at [41, 47] on button "Inline Style" at bounding box center [42, 50] width 10 height 10
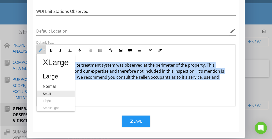
click at [51, 91] on link "Small" at bounding box center [56, 93] width 38 height 7
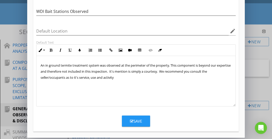
click at [64, 78] on span "An in ground termite treatment system was observed at the perimeter of the prop…" at bounding box center [136, 71] width 190 height 17
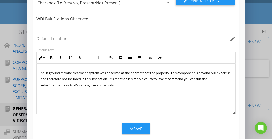
scroll to position [51, 0]
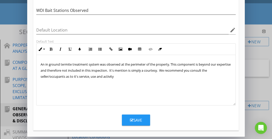
click at [146, 119] on button "Save" at bounding box center [136, 119] width 28 height 11
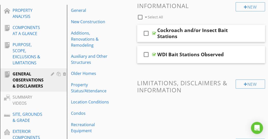
scroll to position [84, 0]
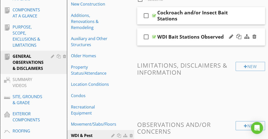
click at [192, 30] on div "check_box_outline_blank WDI Bait Stations Observed" at bounding box center [201, 36] width 128 height 17
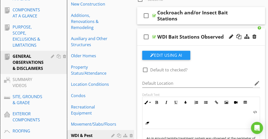
click at [192, 30] on div "check_box_outline_blank WDI Bait Stations Observed" at bounding box center [201, 36] width 128 height 17
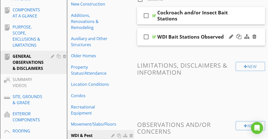
click at [192, 30] on div "check_box_outline_blank WDI Bait Stations Observed" at bounding box center [201, 36] width 128 height 17
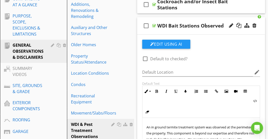
scroll to position [87, 0]
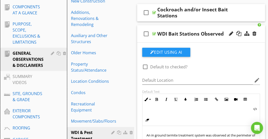
click at [180, 29] on div "check_box_outline_blank WDI Bait Stations Observed" at bounding box center [201, 33] width 128 height 17
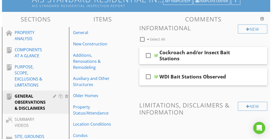
scroll to position [44, 0]
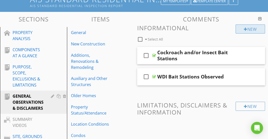
click at [247, 25] on div "New" at bounding box center [250, 28] width 29 height 9
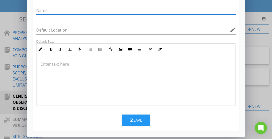
scroll to position [51, 0]
click at [151, 72] on div at bounding box center [136, 80] width 199 height 50
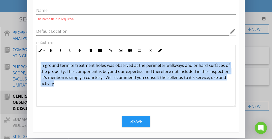
drag, startPoint x: 61, startPoint y: 83, endPoint x: 40, endPoint y: 62, distance: 29.6
click at [40, 62] on div "In ground termite treatment holes was observed at the perimeter walkways and or…" at bounding box center [136, 81] width 199 height 50
click at [42, 49] on button "Inline Style" at bounding box center [42, 51] width 10 height 10
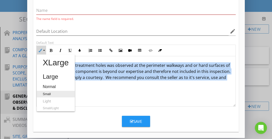
click at [50, 91] on link "Small" at bounding box center [56, 94] width 38 height 7
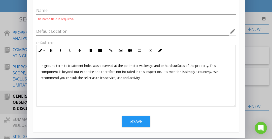
click at [73, 77] on span "In ground termite treatment holes was observed at the perimeter walkways and or…" at bounding box center [130, 71] width 178 height 17
click at [91, 76] on span "In ground termite treatment holes was observed at the perimeter walkways and or…" at bounding box center [130, 71] width 178 height 17
click at [89, 79] on div "In ground termite treatment holes was observed at the perimeter walkways and or…" at bounding box center [136, 81] width 199 height 50
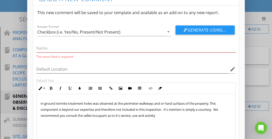
scroll to position [15, 0]
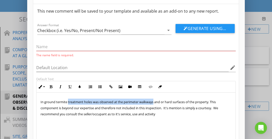
drag, startPoint x: 154, startPoint y: 102, endPoint x: 68, endPoint y: 100, distance: 86.2
click at [68, 100] on span "In ground termite treatment holes was observed at the perimeter walkways and or…" at bounding box center [130, 108] width 178 height 17
copy span "treatment holes was observed at the perimeter walkways"
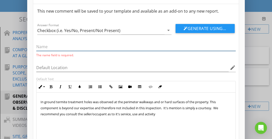
click at [51, 46] on input "text" at bounding box center [136, 47] width 200 height 8
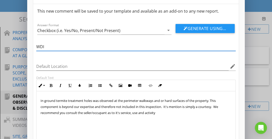
paste input "treatment holes was observed at the perimeter walkways"
click at [106, 48] on input "WDI treatment holes was observed at the perimeter walkways" at bounding box center [136, 47] width 200 height 8
click at [46, 46] on input "WDI treatment holes was observed at the perimeter walkways" at bounding box center [136, 47] width 200 height 8
click at [69, 46] on input "WDI Treatment holes was observed at the perimeter walkways" at bounding box center [136, 47] width 200 height 8
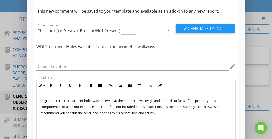
click at [118, 47] on input "WDI Treatment Holes was observed at the perimeter walkways" at bounding box center [136, 47] width 200 height 8
click at [139, 47] on input "WDI Treatment Holes was observed at the Perimeter walkways" at bounding box center [136, 47] width 200 height 8
click at [115, 47] on input "WDI Treatment Holes was observed at the Perimeter Walkways" at bounding box center [136, 47] width 200 height 8
click at [104, 46] on input "WDI Treatment Holes was observed at Perimeter Walkways" at bounding box center [136, 47] width 200 height 8
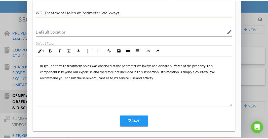
scroll to position [0, 0]
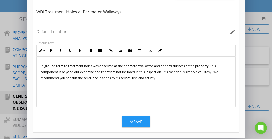
type input "WDI Treatment Holes at Perimeter Walkways"
click at [139, 121] on div "Save" at bounding box center [136, 122] width 12 height 6
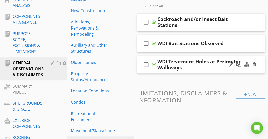
scroll to position [78, 0]
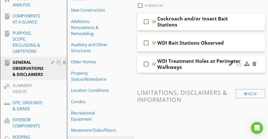
click at [241, 64] on div at bounding box center [239, 63] width 5 height 5
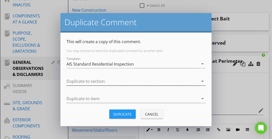
click at [109, 80] on div at bounding box center [133, 81] width 132 height 8
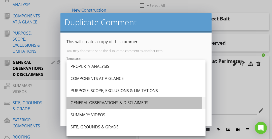
click at [93, 102] on div "GENERAL OBSERVATIONS & DISCLAIMERS" at bounding box center [136, 103] width 131 height 6
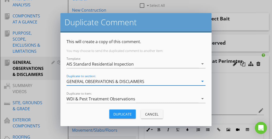
click at [119, 114] on div "Duplicate" at bounding box center [122, 113] width 18 height 5
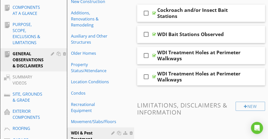
scroll to position [86, 0]
click at [231, 75] on div at bounding box center [231, 76] width 4 height 5
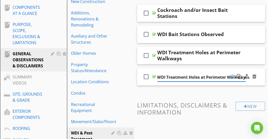
scroll to position [0, 2]
click at [224, 72] on div "WDI Treatment Holes at Perimeter Walkways" at bounding box center [201, 76] width 88 height 9
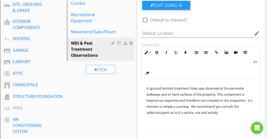
scroll to position [176, 0]
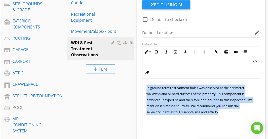
drag, startPoint x: 221, startPoint y: 112, endPoint x: 140, endPoint y: 86, distance: 85.3
click at [140, 86] on div "Default Text Inline Style XLarge Large Normal Small Light Small/Light Bold Ital…" at bounding box center [201, 85] width 124 height 87
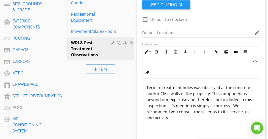
click at [169, 92] on p "Termite treatment holes was observed at the concrete and/or CMU walls of the pr…" at bounding box center [202, 102] width 110 height 36
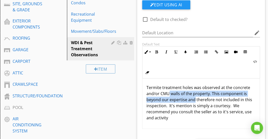
drag, startPoint x: 169, startPoint y: 92, endPoint x: 190, endPoint y: 99, distance: 21.7
click at [190, 99] on p "Termite treatment holes was observed at the concrete and/or CMU walls of the pr…" at bounding box center [202, 102] width 110 height 36
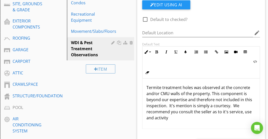
click at [210, 111] on p "Termite treatment holes was observed at the concrete and/or CMU walls of the pr…" at bounding box center [202, 102] width 110 height 36
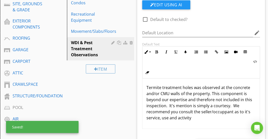
click at [190, 104] on p "Termite treatment holes was observed at the concrete and/or CMU walls of the pr…" at bounding box center [202, 102] width 110 height 36
click at [223, 113] on p "Termite treatment holes was observed at the concrete and/or CMU walls of the pr…" at bounding box center [202, 102] width 110 height 36
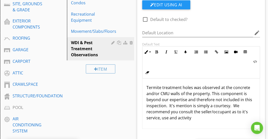
click at [198, 106] on p "Termite treatment holes was observed at the concrete and/or CMU walls of the pr…" at bounding box center [202, 102] width 110 height 36
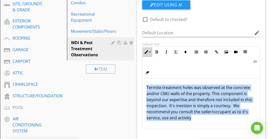
click at [148, 51] on button "Inline Style" at bounding box center [148, 52] width 10 height 10
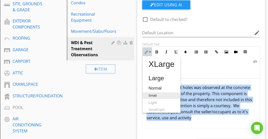
click at [155, 94] on link "Small" at bounding box center [162, 95] width 38 height 7
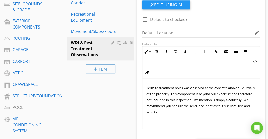
click at [161, 93] on span "Termite treatment holes was observed at the concrete and/or CMU walls of the pr…" at bounding box center [201, 99] width 108 height 29
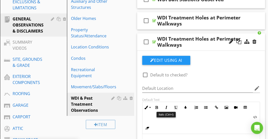
scroll to position [111, 0]
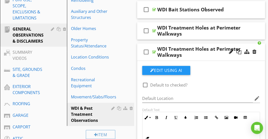
click at [200, 47] on div "WDI Treatment Holes at Perimeter Walkways" at bounding box center [201, 52] width 88 height 12
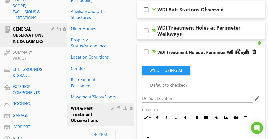
scroll to position [0, 2]
click at [192, 52] on input "WDI Treatment Holes at Perimeter Walkways" at bounding box center [201, 52] width 88 height 8
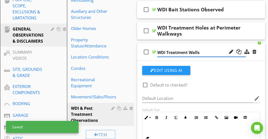
click at [189, 53] on input "WDI Treatment Walls" at bounding box center [201, 52] width 88 height 8
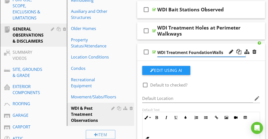
type input "WDI Treatment Foundation Walls"
click at [205, 72] on div "Edit Using AI" at bounding box center [201, 72] width 118 height 13
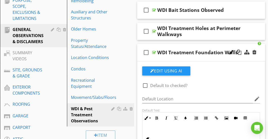
scroll to position [108, 0]
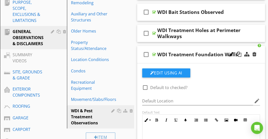
click at [171, 47] on div "check_box_outline_blank WDI Treatment Foundation Walls" at bounding box center [201, 54] width 128 height 17
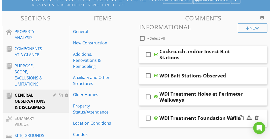
scroll to position [45, 0]
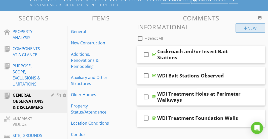
click at [246, 27] on div at bounding box center [246, 28] width 4 height 4
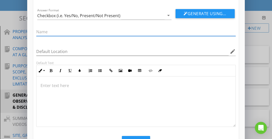
scroll to position [30, 0]
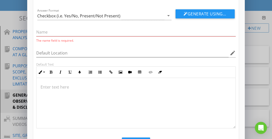
click at [141, 87] on p at bounding box center [136, 87] width 191 height 6
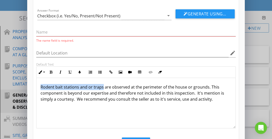
drag, startPoint x: 102, startPoint y: 86, endPoint x: 41, endPoint y: 86, distance: 60.7
click at [41, 86] on p "Rodent bait stations and or traps are observed at the perimeter of the house or…" at bounding box center [136, 93] width 191 height 18
copy p "Rodent bait stations and or traps"
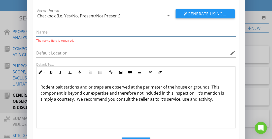
click at [39, 33] on input "text" at bounding box center [136, 32] width 200 height 8
paste input "Rodent bait stations and or traps"
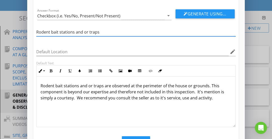
click at [52, 32] on input "Rodent bait stations and or traps" at bounding box center [136, 32] width 200 height 8
click at [60, 32] on input "Rodent Bait stations and or traps" at bounding box center [136, 32] width 200 height 8
click at [90, 32] on input "Rodent Bait Stations and or traps" at bounding box center [136, 32] width 200 height 8
click at [86, 30] on input "Rodent Bait Stations and or Traps" at bounding box center [136, 32] width 200 height 8
click at [84, 30] on input "Rodent Bait Stations and or Traps" at bounding box center [136, 32] width 200 height 8
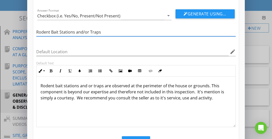
click at [99, 30] on input "Rodent Bait Stations and/or Traps" at bounding box center [136, 32] width 200 height 8
type input "Rodent Bait Stations and/or Traps Observed"
click at [95, 95] on p "Rodent bait stations and or traps are observed at the perimeter of the house or…" at bounding box center [136, 92] width 191 height 18
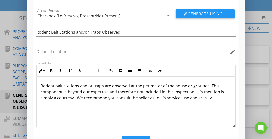
click at [147, 97] on p "Rodent bait stations and or traps are observed at the perimeter of the house or…" at bounding box center [136, 92] width 191 height 18
click at [138, 96] on p "Rodent bait stations and or traps are observed at the perimeter of the house or…" at bounding box center [136, 95] width 191 height 24
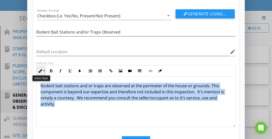
click at [43, 72] on button "Inline Style" at bounding box center [42, 71] width 10 height 10
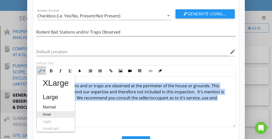
click at [47, 114] on link "Small" at bounding box center [56, 114] width 38 height 7
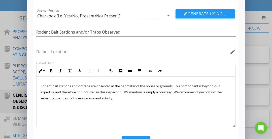
click at [78, 100] on p "Rodent bait stations and or traps are observed at the perimeter of the house or…" at bounding box center [136, 92] width 191 height 18
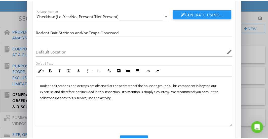
scroll to position [51, 0]
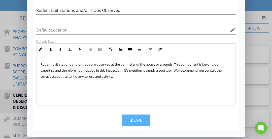
click at [129, 117] on button "Save" at bounding box center [136, 119] width 28 height 11
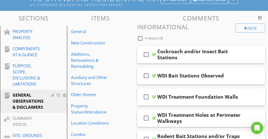
scroll to position [87, 0]
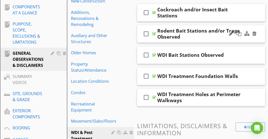
click at [198, 37] on div "Rodent Bait Stations and/or Traps Observed" at bounding box center [201, 34] width 88 height 12
click at [197, 28] on div "check_box_outline_blank Rodent Bait Stations and/or Traps Observed" at bounding box center [201, 33] width 128 height 17
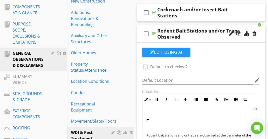
scroll to position [139, 0]
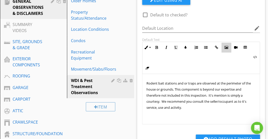
click at [226, 46] on icon "button" at bounding box center [227, 48] width 4 height 4
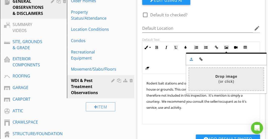
click at [225, 75] on input "file" at bounding box center [77, 79] width 373 height 22
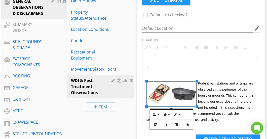
click at [220, 91] on span "Rodent bait stations and or traps are observed at the perimeter of the house or…" at bounding box center [200, 101] width 107 height 41
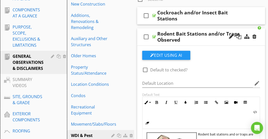
scroll to position [64, 0]
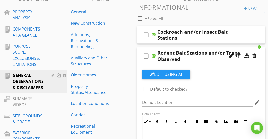
click at [204, 49] on div "check_box_outline_blank Rodent Bait Stations and/or Traps Observed" at bounding box center [201, 55] width 128 height 17
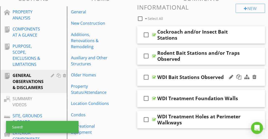
click at [191, 69] on div "check_box_outline_blank WDI Bait Stations Observed" at bounding box center [201, 77] width 128 height 17
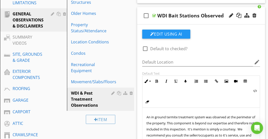
scroll to position [126, 0]
click at [147, 117] on span "An in ground termite treatment system was observed at the perimeter of the prop…" at bounding box center [201, 129] width 109 height 29
click at [223, 81] on button "Insert Image" at bounding box center [227, 81] width 10 height 10
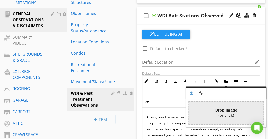
click at [219, 116] on input "file" at bounding box center [77, 113] width 373 height 22
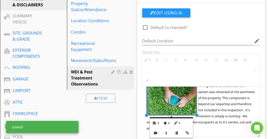
scroll to position [147, 0]
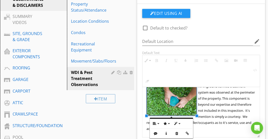
click at [218, 103] on span "An in ground termite treatment system was observed at the perimeter of the prop…" at bounding box center [201, 107] width 109 height 47
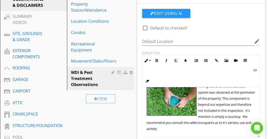
click at [167, 102] on img at bounding box center [172, 99] width 50 height 31
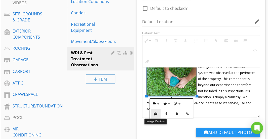
scroll to position [167, 0]
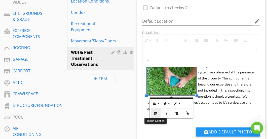
click at [154, 114] on icon "button" at bounding box center [156, 113] width 4 height 4
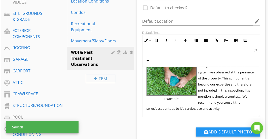
click at [215, 96] on span "Example An in ground termite treatment system was observed at the perimeter of …" at bounding box center [201, 87] width 109 height 47
click at [172, 100] on span "Example" at bounding box center [172, 99] width 50 height 8
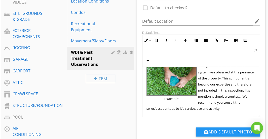
click at [172, 99] on span "Example" at bounding box center [172, 99] width 50 height 8
drag, startPoint x: 172, startPoint y: 99, endPoint x: 170, endPoint y: 97, distance: 3.2
click at [170, 97] on span "Example" at bounding box center [172, 99] width 50 height 8
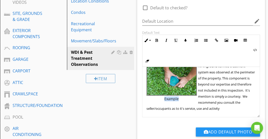
click at [170, 97] on span "Example" at bounding box center [172, 99] width 50 height 8
copy span "Example"
click at [170, 97] on span "Example" at bounding box center [172, 99] width 50 height 8
copy span "Example"
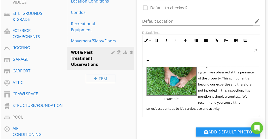
click at [183, 91] on img at bounding box center [172, 79] width 50 height 31
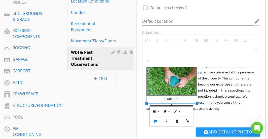
click at [207, 91] on span "Example An in ground termite treatment system was observed at the perimeter of …" at bounding box center [201, 87] width 109 height 47
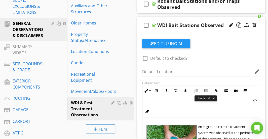
scroll to position [82, 0]
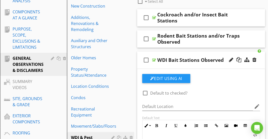
type textarea "<p><span style="font-size: .8rem; line-height:1rem;"><span class="fr-img-captio…"
click at [196, 55] on div "check_box_outline_blank WDI Bait Stations Observed" at bounding box center [201, 59] width 128 height 17
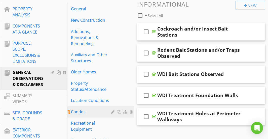
scroll to position [67, 0]
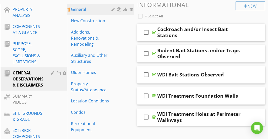
click at [94, 11] on div "General" at bounding box center [92, 9] width 42 height 6
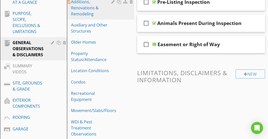
scroll to position [118, 0]
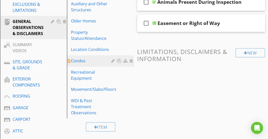
click at [89, 61] on div "Condos" at bounding box center [92, 61] width 42 height 6
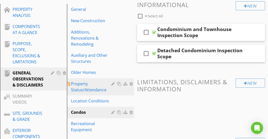
scroll to position [69, 0]
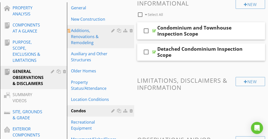
click at [104, 42] on div "Additions, Renovations & Remodeling" at bounding box center [92, 36] width 42 height 18
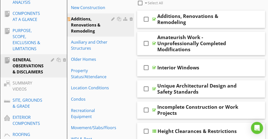
scroll to position [79, 0]
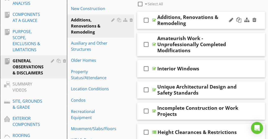
click at [217, 12] on div "check_box_outline_blank Additions, Renovations & Remodeling" at bounding box center [201, 20] width 128 height 17
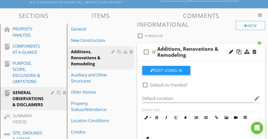
scroll to position [47, 0]
click at [199, 45] on div "check_box_outline_blank Additions, Renovations & Remodeling" at bounding box center [201, 51] width 128 height 17
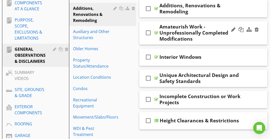
scroll to position [91, 0]
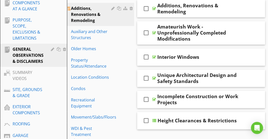
click at [113, 7] on div at bounding box center [113, 8] width 5 height 4
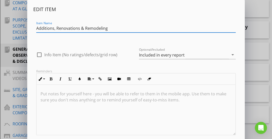
drag, startPoint x: 106, startPoint y: 28, endPoint x: 34, endPoint y: 33, distance: 72.8
click at [34, 33] on div "Item Name Additions, Renovations & Remodeling" at bounding box center [136, 28] width 206 height 17
type input "Unique Architecture & Changes"
click at [68, 15] on div "Edit Item Item Name Unique Architecture & Changes check_box_outline_blank Info …" at bounding box center [136, 70] width 206 height 129
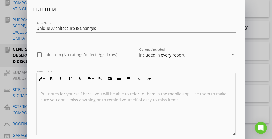
scroll to position [30, 0]
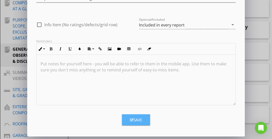
click at [127, 122] on button "Save" at bounding box center [136, 119] width 28 height 11
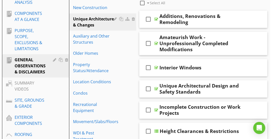
scroll to position [79, 0]
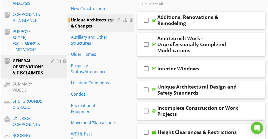
click at [112, 20] on div at bounding box center [113, 20] width 5 height 4
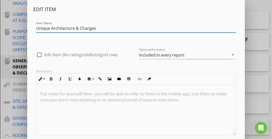
click at [67, 29] on input "Unique Architecture & Changes" at bounding box center [136, 28] width 200 height 8
click at [120, 25] on input "Unique Conditions & Changes" at bounding box center [136, 28] width 200 height 8
click at [88, 30] on input "Unique Conditions & Changes" at bounding box center [136, 28] width 200 height 8
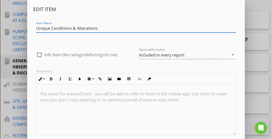
type input "Unique Conditions & Alterations"
click at [78, 23] on div "Item Name Unique Conditions & Alterations" at bounding box center [136, 29] width 200 height 16
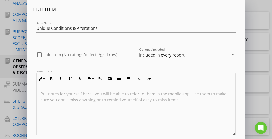
scroll to position [30, 0]
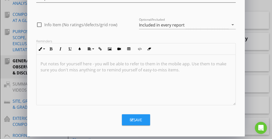
click at [127, 118] on button "Save" at bounding box center [136, 119] width 28 height 11
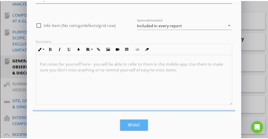
scroll to position [6, 0]
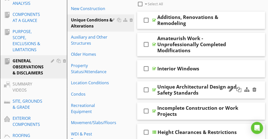
click at [202, 81] on div "check_box_outline_blank Unique Architectural Design and Safety Standards" at bounding box center [201, 89] width 128 height 17
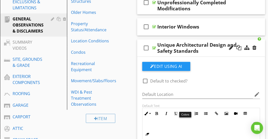
scroll to position [121, 0]
click at [189, 39] on div "check_box_outline_blank Unique Architectural Design and Safety Standards" at bounding box center [201, 47] width 128 height 17
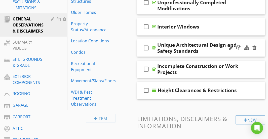
click at [227, 42] on div "Unique Architectural Design and Safety Standards" at bounding box center [201, 48] width 88 height 12
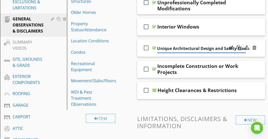
scroll to position [0, 12]
click at [203, 44] on input "Unique Architectural Design and Safety Standards" at bounding box center [201, 48] width 88 height 8
drag, startPoint x: 203, startPoint y: 42, endPoint x: 246, endPoint y: 43, distance: 43.3
click at [246, 43] on div "check_box_outline_blank Unique Architectural Design and Safety Standards" at bounding box center [201, 47] width 128 height 17
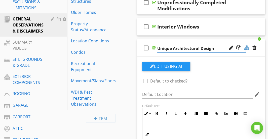
scroll to position [0, 0]
type input "Unique Architectural Design"
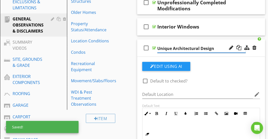
click at [220, 44] on input "Unique Architectural Design" at bounding box center [201, 48] width 88 height 8
click at [216, 39] on div "check_box_outline_blank Unique Architectural Design" at bounding box center [201, 47] width 128 height 17
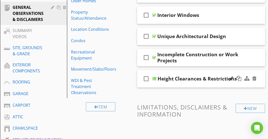
scroll to position [133, 0]
click at [195, 70] on div "check_box_outline_blank Height Clearances & Restrictions" at bounding box center [201, 78] width 128 height 17
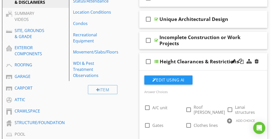
scroll to position [147, 0]
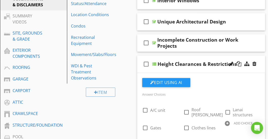
click at [192, 55] on div "check_box_outline_blank Height Clearances & Restrictions" at bounding box center [201, 63] width 128 height 17
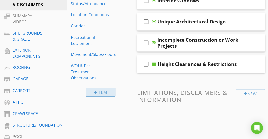
click at [108, 89] on div "Item" at bounding box center [101, 91] width 30 height 9
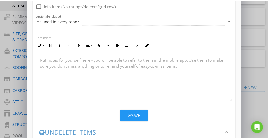
scroll to position [71, 0]
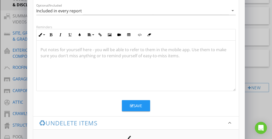
type input "Window (and door) Observations"
click at [132, 103] on div "Save" at bounding box center [136, 106] width 12 height 6
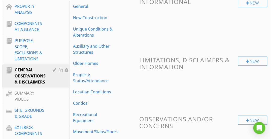
scroll to position [23, 0]
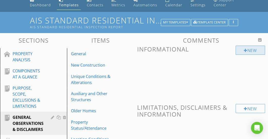
click at [241, 49] on div "New" at bounding box center [250, 50] width 29 height 9
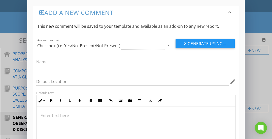
scroll to position [37, 0]
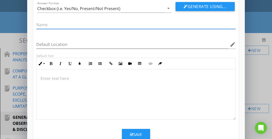
click at [134, 75] on div at bounding box center [136, 94] width 199 height 50
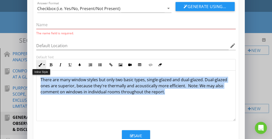
click at [43, 63] on button "Inline Style" at bounding box center [42, 65] width 10 height 10
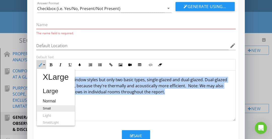
click at [45, 105] on link "Small" at bounding box center [56, 108] width 38 height 7
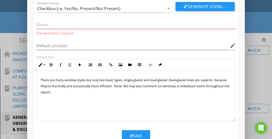
click at [67, 93] on span "There are many window styles but only two basic types, single-glazed and dual-g…" at bounding box center [135, 86] width 189 height 17
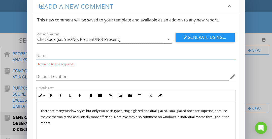
scroll to position [0, 0]
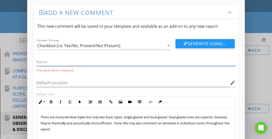
click at [52, 62] on input "text" at bounding box center [136, 62] width 200 height 8
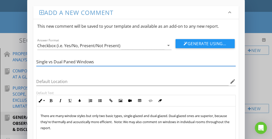
scroll to position [51, 0]
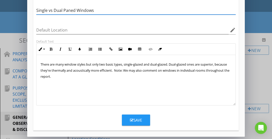
type input "Single vs Dual Paned Windows"
click at [129, 116] on button "Save" at bounding box center [136, 119] width 28 height 11
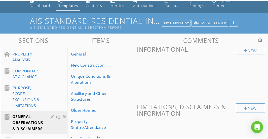
scroll to position [27, 0]
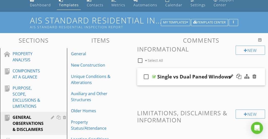
click at [184, 70] on div "check_box_outline_blank Single vs Dual Paned Windows" at bounding box center [201, 76] width 128 height 17
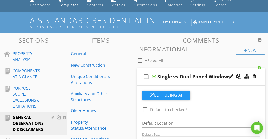
click at [146, 109] on div at bounding box center [145, 109] width 9 height 9
checkbox input "true"
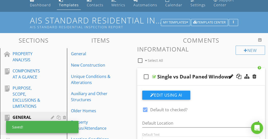
click at [183, 71] on div "check_box_outline_blank Single vs Dual Paned Windows" at bounding box center [201, 76] width 128 height 17
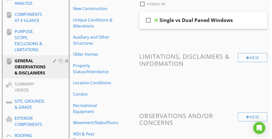
scroll to position [66, 0]
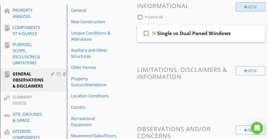
click at [243, 3] on div "New" at bounding box center [250, 6] width 29 height 9
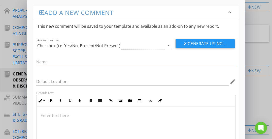
click at [91, 111] on div at bounding box center [136, 131] width 199 height 50
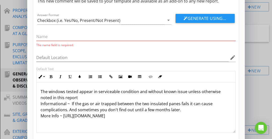
scroll to position [36, 0]
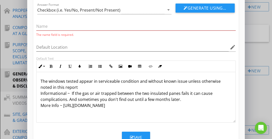
click at [56, 92] on p "The windows tested appear in serviceable condition and without known issue unle…" at bounding box center [136, 93] width 191 height 30
click at [43, 67] on button "Inline Style" at bounding box center [42, 66] width 10 height 10
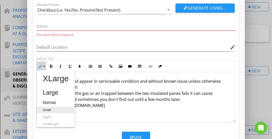
click at [48, 108] on link "Small" at bounding box center [56, 110] width 38 height 7
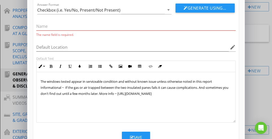
click at [75, 89] on p "The windows tested appear in serviceable condition and without known issue unle…" at bounding box center [136, 87] width 191 height 18
click at [212, 78] on p "The windows tested appear in serviceable condition and without known issue unle…" at bounding box center [136, 87] width 191 height 18
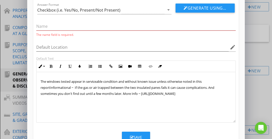
click at [49, 87] on span "Informational ~ If the gas or air trapped between the two insulated panes fails…" at bounding box center [128, 90] width 174 height 11
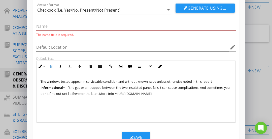
click at [85, 85] on span "Informational ~ If the gas or air trapped between the two insulated panes fails…" at bounding box center [135, 90] width 189 height 11
drag, startPoint x: 209, startPoint y: 92, endPoint x: 124, endPoint y: 93, distance: 84.9
click at [124, 93] on p "The windows tested appear in serviceable condition and without known issue unle…" at bounding box center [136, 87] width 191 height 18
click at [67, 80] on span "The windows tested appear in serviceable condition and without known issue unle…" at bounding box center [127, 81] width 172 height 5
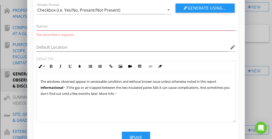
click at [125, 93] on p "The windows observed appear in serviceable condition and without known issue un…" at bounding box center [136, 87] width 191 height 18
click at [119, 89] on p "The windows observed appear in serviceable condition and without known issue un…" at bounding box center [136, 87] width 191 height 18
click at [122, 91] on p "The windows observed appear in serviceable condition and without known issue un…" at bounding box center [136, 87] width 191 height 18
drag, startPoint x: 122, startPoint y: 91, endPoint x: 106, endPoint y: 92, distance: 16.2
click at [106, 92] on p "The windows observed appear in serviceable condition and without known issue un…" at bounding box center [136, 87] width 191 height 18
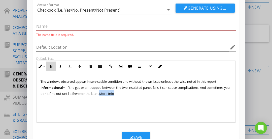
click at [52, 68] on button "Bold" at bounding box center [51, 66] width 10 height 10
click at [61, 67] on icon "button" at bounding box center [61, 66] width 4 height 4
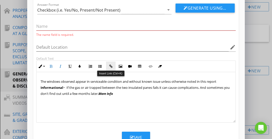
click at [110, 65] on icon "button" at bounding box center [111, 66] width 4 height 4
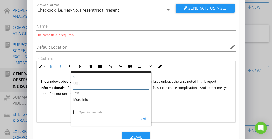
click at [106, 80] on input "URL" at bounding box center [111, 83] width 76 height 12
paste input "https://ahipro.com/educational-library-/#insulated-glass"
type input "https://ahipro.com/educational-library-/#insulated-glass"
click at [87, 112] on label "Open in new tab" at bounding box center [90, 112] width 23 height 4
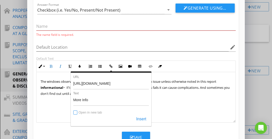
click at [78, 112] on input "Open in new tab" at bounding box center [76, 113] width 4 height 4
checkbox input "true"
click at [141, 118] on button "Insert" at bounding box center [141, 118] width 15 height 9
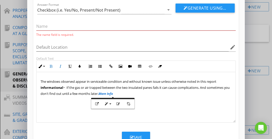
click at [173, 106] on div "The windows observed appear in serviceable condition and without known issue un…" at bounding box center [136, 97] width 199 height 50
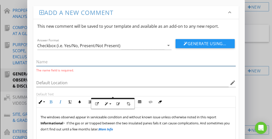
click at [116, 60] on input "text" at bounding box center [136, 62] width 200 height 8
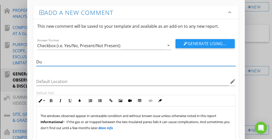
type input "D"
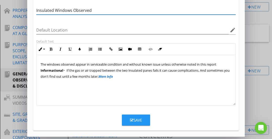
type input "Insulated Windows Observed"
click at [133, 117] on div "Save" at bounding box center [136, 120] width 12 height 6
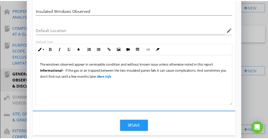
scroll to position [27, 0]
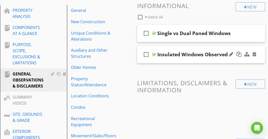
click at [212, 49] on div "check_box_outline_blank Insulated Windows Observed" at bounding box center [201, 54] width 128 height 17
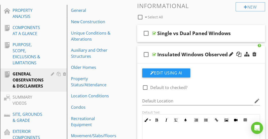
click at [145, 86] on div at bounding box center [145, 87] width 9 height 9
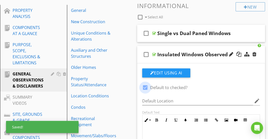
click at [145, 83] on div at bounding box center [145, 87] width 9 height 9
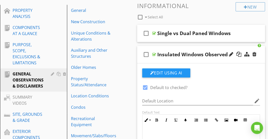
checkbox input "false"
click at [180, 47] on div "check_box_outline_blank Insulated Windows Observed" at bounding box center [201, 54] width 128 height 17
type textarea "<p><span style="font-size: .8rem; line-height:1rem;">The windows observed appea…"
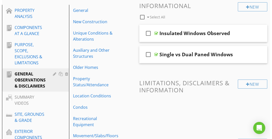
scroll to position [66, 0]
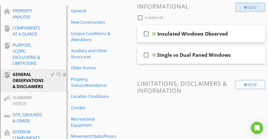
click at [244, 8] on div at bounding box center [246, 8] width 4 height 4
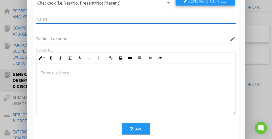
scroll to position [43, 0]
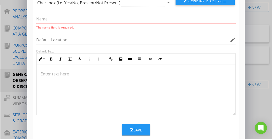
click at [168, 74] on p at bounding box center [136, 74] width 191 height 6
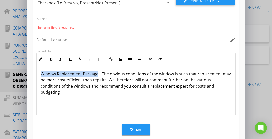
drag, startPoint x: 97, startPoint y: 72, endPoint x: 34, endPoint y: 74, distance: 63.8
click at [34, 74] on div "Default Text Inline Style XLarge Large Normal Small Light Small/Light Bold Ital…" at bounding box center [136, 82] width 206 height 66
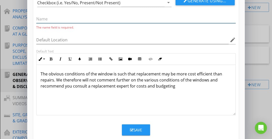
click at [43, 18] on input "text" at bounding box center [136, 19] width 200 height 8
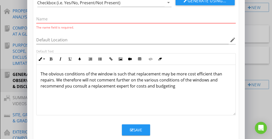
paste input "Window Replacement Package"
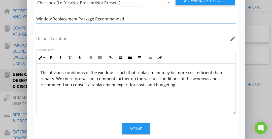
scroll to position [47, 0]
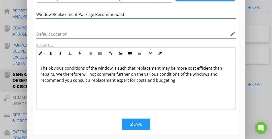
type input "Window Replacement Package Recommended"
click at [111, 66] on p "The obvious conditions of the window is such that replacement may be more cost …" at bounding box center [136, 74] width 191 height 18
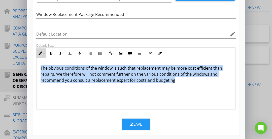
click at [42, 54] on button "Inline Style" at bounding box center [42, 53] width 10 height 10
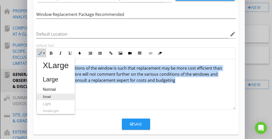
click at [46, 94] on link "Small" at bounding box center [56, 96] width 38 height 7
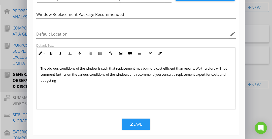
click at [69, 82] on p "The obvious conditions of the window is such that replacement may be more cost …" at bounding box center [136, 74] width 191 height 18
click at [137, 120] on button "Save" at bounding box center [136, 123] width 28 height 11
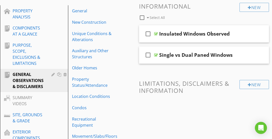
scroll to position [27, 0]
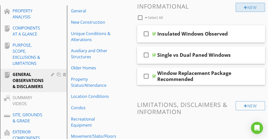
click at [244, 8] on div at bounding box center [246, 8] width 4 height 4
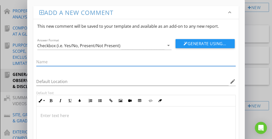
click at [126, 108] on div at bounding box center [136, 131] width 199 height 50
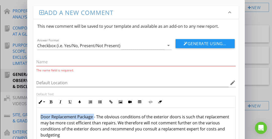
drag, startPoint x: 93, startPoint y: 115, endPoint x: 39, endPoint y: 115, distance: 54.2
click at [39, 115] on div "Door Replacement Package - The obvious conditions of the exterior doors is such…" at bounding box center [136, 133] width 199 height 50
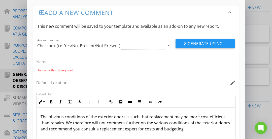
click at [42, 64] on input "text" at bounding box center [136, 62] width 200 height 8
paste input "Door Replacement Package"
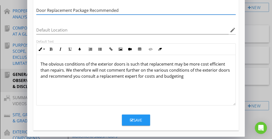
scroll to position [51, 0]
type input "Door Replacement Package Recommended"
click at [52, 69] on p "The obvious conditions of the exterior doors is such that replacement may be mo…" at bounding box center [136, 70] width 191 height 18
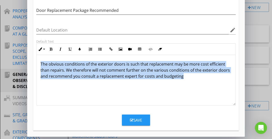
copy p "The obvious conditions of the exterior doors is such that replacement may be mo…"
click at [43, 47] on button "Inline Style" at bounding box center [42, 49] width 10 height 10
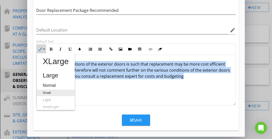
click at [49, 89] on link "Small" at bounding box center [56, 92] width 38 height 7
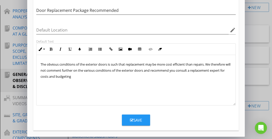
click at [85, 90] on div "The obvious conditions of the exterior doors is such that replacement may be mo…" at bounding box center [136, 80] width 199 height 50
click at [140, 119] on div "Save" at bounding box center [136, 120] width 12 height 6
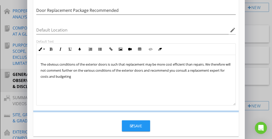
scroll to position [27, 0]
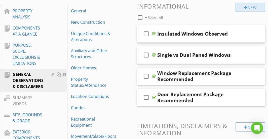
click at [256, 7] on div "New" at bounding box center [250, 7] width 29 height 9
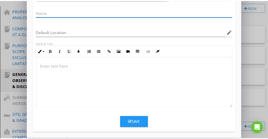
scroll to position [49, 0]
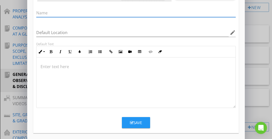
click at [127, 67] on p at bounding box center [136, 66] width 191 height 6
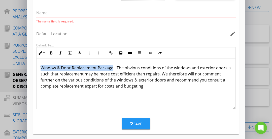
drag, startPoint x: 112, startPoint y: 68, endPoint x: 41, endPoint y: 69, distance: 71.1
click at [41, 69] on p "Window & Door Replacement Package - The obvious conditions of the windows and e…" at bounding box center [136, 77] width 191 height 24
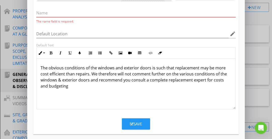
click at [45, 13] on input "text" at bounding box center [136, 13] width 200 height 8
paste input "Window & Door Replacement Package"
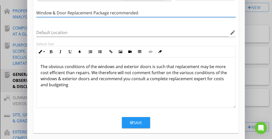
click at [111, 13] on input "Window & Door Replacement Package recommended" at bounding box center [136, 13] width 200 height 8
type input "Window & Door Replacement Package Recommended"
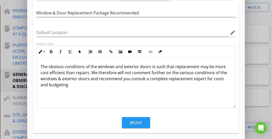
click at [82, 71] on p "The obvious conditions of the windows and exterior doors is such that replaceme…" at bounding box center [136, 75] width 191 height 24
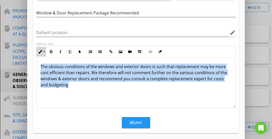
click at [44, 52] on button "Inline Style" at bounding box center [42, 52] width 10 height 10
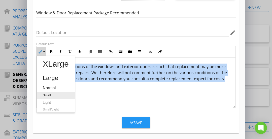
click at [47, 94] on link "Small" at bounding box center [56, 95] width 38 height 7
type textarea "<p><span style="font-size: .8rem; line-height:1rem;">The obvious conditions of …"
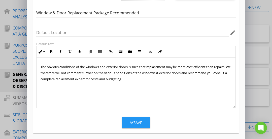
click at [77, 79] on span "The obvious conditions of the windows and exterior doors is such that replaceme…" at bounding box center [136, 72] width 190 height 17
click at [131, 121] on icon "button" at bounding box center [132, 123] width 4 height 4
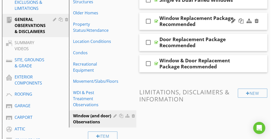
scroll to position [152, 0]
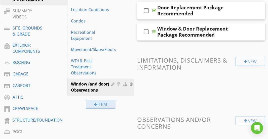
click at [105, 100] on div "Item" at bounding box center [101, 104] width 30 height 9
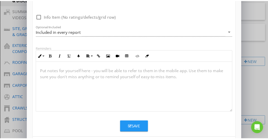
scroll to position [0, 0]
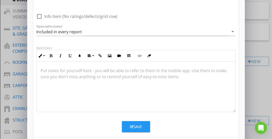
type input "Safety - Windows and Doors"
click at [135, 128] on div "Save" at bounding box center [136, 127] width 12 height 6
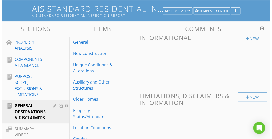
scroll to position [34, 0]
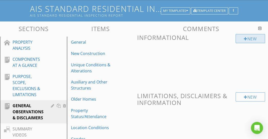
click at [244, 38] on div at bounding box center [246, 39] width 4 height 4
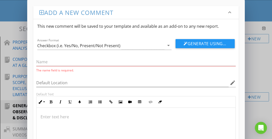
click at [108, 114] on p at bounding box center [136, 117] width 191 height 6
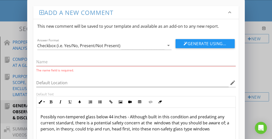
scroll to position [0, 0]
click at [49, 63] on input "text" at bounding box center [136, 62] width 200 height 8
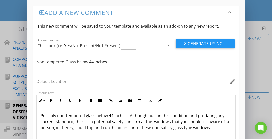
click at [67, 61] on input "Non-tempered Glass below 44 inches" at bounding box center [136, 62] width 200 height 8
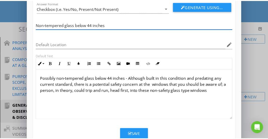
scroll to position [37, 0]
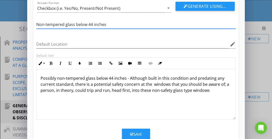
type input "Non-tempered glass below 44 inches"
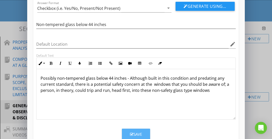
click at [126, 129] on button "Save" at bounding box center [136, 133] width 28 height 11
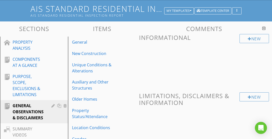
scroll to position [27, 0]
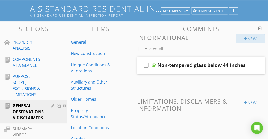
click at [240, 38] on div "New" at bounding box center [250, 38] width 29 height 9
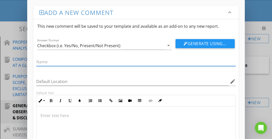
click at [100, 113] on p at bounding box center [136, 115] width 191 height 6
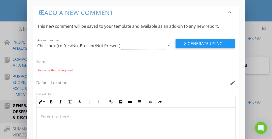
scroll to position [3, 0]
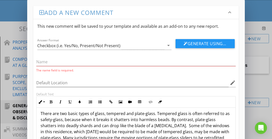
click at [98, 111] on p "There are two basic types of glass, tempered and plate-glass. Tempered glass is…" at bounding box center [136, 134] width 191 height 48
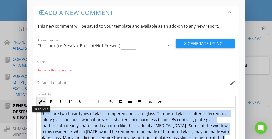
click at [43, 103] on button "Inline Style" at bounding box center [42, 102] width 10 height 10
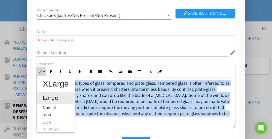
scroll to position [31, 0]
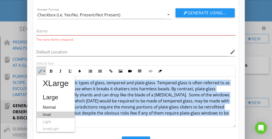
click at [49, 113] on link "Small" at bounding box center [56, 114] width 38 height 7
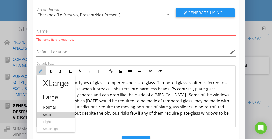
scroll to position [34, 0]
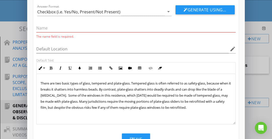
click at [85, 97] on p "There are two basic types of glass, tempered and plate-glass. Tempered glass is…" at bounding box center [136, 95] width 191 height 30
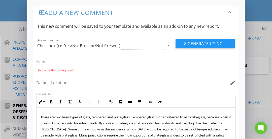
click at [64, 63] on input "text" at bounding box center [136, 62] width 200 height 8
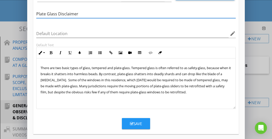
type input "Plate Glass Disclaimer"
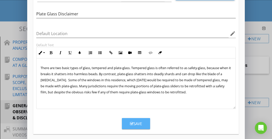
click at [127, 122] on button "Save" at bounding box center [136, 123] width 28 height 11
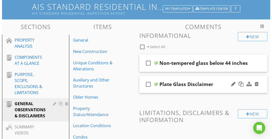
scroll to position [35, 0]
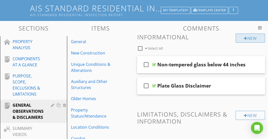
click at [239, 38] on div "New" at bounding box center [250, 38] width 29 height 9
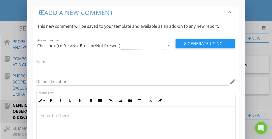
scroll to position [51, 0]
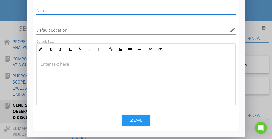
click at [180, 70] on div at bounding box center [136, 80] width 199 height 50
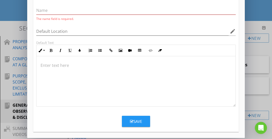
scroll to position [5, 0]
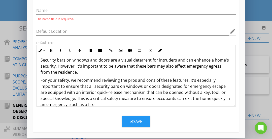
click at [137, 72] on p "Security bars on windows and doors are a visual deterrent for intruders and can…" at bounding box center [136, 66] width 191 height 18
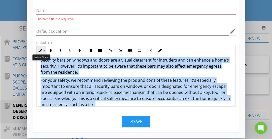
click at [44, 50] on button "Inline Style" at bounding box center [42, 51] width 10 height 10
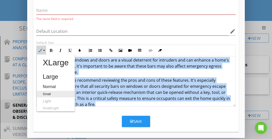
click at [50, 91] on link "Small" at bounding box center [56, 94] width 38 height 7
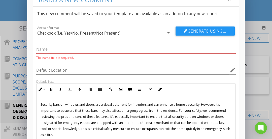
scroll to position [12, 0]
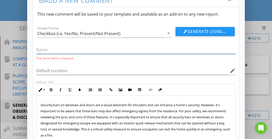
click at [41, 51] on input "text" at bounding box center [136, 50] width 200 height 8
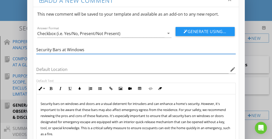
scroll to position [51, 0]
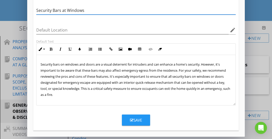
type input "Security Bars at Windows"
click at [135, 118] on div "Save" at bounding box center [136, 120] width 12 height 6
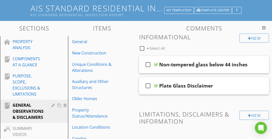
scroll to position [27, 0]
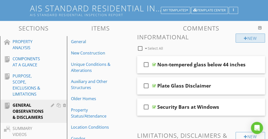
click at [244, 39] on div at bounding box center [246, 38] width 4 height 4
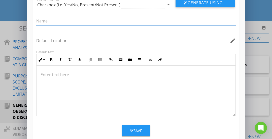
scroll to position [41, 0]
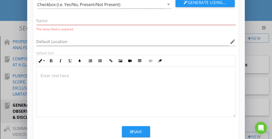
click at [148, 74] on p at bounding box center [136, 76] width 191 height 6
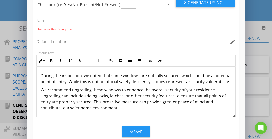
click at [130, 73] on p "During the inspection, we noted that some windows are not fully secured, which …" at bounding box center [136, 79] width 191 height 12
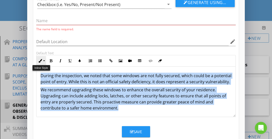
click at [43, 62] on button "Inline Style" at bounding box center [42, 61] width 10 height 10
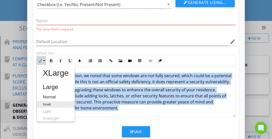
click at [46, 102] on link "Small" at bounding box center [56, 104] width 38 height 7
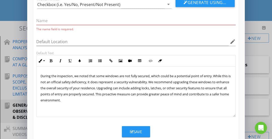
click at [61, 83] on p "During the inspection, we noted that some windows are not fully secured, which …" at bounding box center [136, 88] width 191 height 30
click at [51, 21] on input "text" at bounding box center [136, 21] width 200 height 8
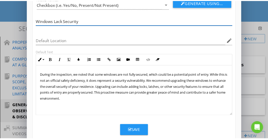
scroll to position [51, 0]
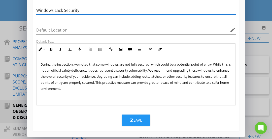
type input "Windows Lack Security"
click at [135, 117] on div "Save" at bounding box center [136, 120] width 12 height 6
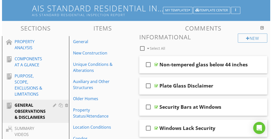
scroll to position [67, 0]
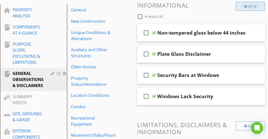
click at [241, 5] on div "New" at bounding box center [250, 6] width 29 height 9
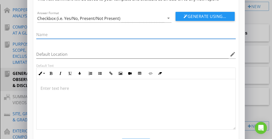
scroll to position [51, 0]
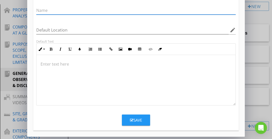
click at [155, 71] on div at bounding box center [136, 80] width 199 height 50
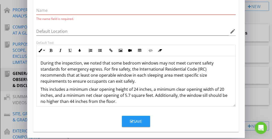
scroll to position [26, 0]
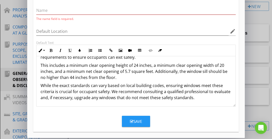
click at [63, 90] on p "While the exact standards can vary based on local building codes, ensuring wind…" at bounding box center [136, 91] width 191 height 18
click at [181, 98] on p "While the exact standards can vary based on local building codes, ensuring wind…" at bounding box center [136, 91] width 191 height 18
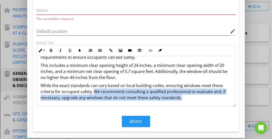
drag, startPoint x: 181, startPoint y: 98, endPoint x: 94, endPoint y: 91, distance: 87.5
click at [94, 91] on p "While the exact standards can vary based on local building codes, ensuring wind…" at bounding box center [136, 91] width 191 height 18
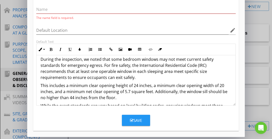
scroll to position [5, 0]
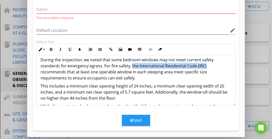
drag, startPoint x: 206, startPoint y: 64, endPoint x: 131, endPoint y: 65, distance: 74.3
click at [131, 65] on p "During the inspection, we noted that some bedroom windows may not meet current …" at bounding box center [136, 69] width 191 height 24
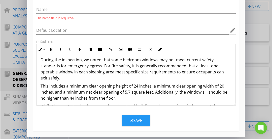
click at [143, 73] on p "During the inspection, we noted that some bedroom windows may not meet current …" at bounding box center [136, 69] width 191 height 24
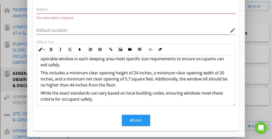
scroll to position [19, 0]
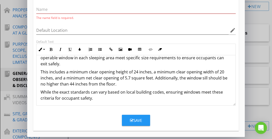
click at [93, 97] on p "While the exact standards can vary based on local building codes, ensuring wind…" at bounding box center [136, 95] width 191 height 12
click at [41, 89] on p "While the exact standards can vary based on local building codes, ensuring wind…" at bounding box center [136, 95] width 191 height 12
drag, startPoint x: 41, startPoint y: 89, endPoint x: 112, endPoint y: 96, distance: 71.9
click at [112, 96] on p "While the exact standards can vary based on local building codes, ensuring wind…" at bounding box center [136, 95] width 191 height 12
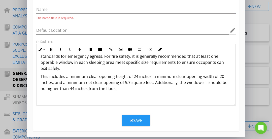
scroll to position [6, 0]
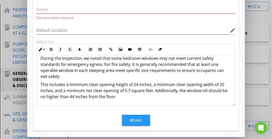
click at [118, 94] on p "This includes a minimum clear opening height of 24 inches, a minimum clear open…" at bounding box center [136, 90] width 191 height 18
drag, startPoint x: 118, startPoint y: 94, endPoint x: 38, endPoint y: 58, distance: 87.8
click at [38, 58] on div "During the inspection, we noted that some bedroom windows may not meet current …" at bounding box center [136, 77] width 199 height 56
click at [40, 52] on button "Inline Style" at bounding box center [42, 50] width 10 height 10
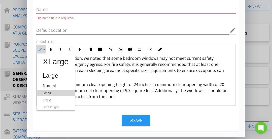
click at [47, 91] on link "Small" at bounding box center [56, 93] width 38 height 7
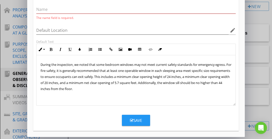
click at [66, 86] on span "During the inspection, we noted that some bedroom windows may not meet current …" at bounding box center [136, 76] width 191 height 29
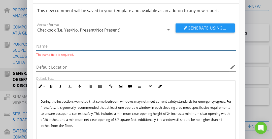
click at [66, 45] on input "text" at bounding box center [136, 46] width 200 height 8
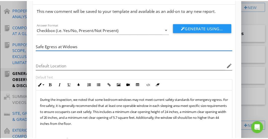
scroll to position [51, 0]
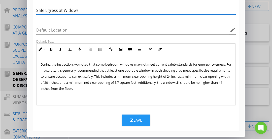
type input "Safe Egress at Widows"
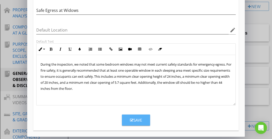
click at [133, 119] on icon "button" at bounding box center [132, 120] width 4 height 4
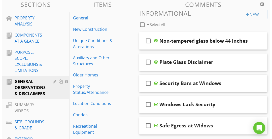
scroll to position [56, 0]
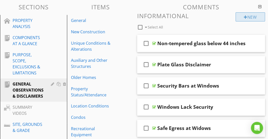
click at [241, 16] on div "New" at bounding box center [250, 16] width 29 height 9
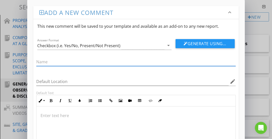
scroll to position [51, 0]
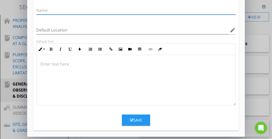
click at [169, 60] on div at bounding box center [136, 80] width 199 height 50
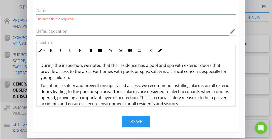
click at [169, 70] on p "During the inspection, we noted that the residence has a pool and spa with exte…" at bounding box center [136, 71] width 191 height 18
click at [107, 77] on p "During the inspection, we noted that the residence has a pool and spa with exte…" at bounding box center [136, 71] width 191 height 18
click at [170, 95] on p "To enhance safety and prevent unsupervised access, we recommend installing alar…" at bounding box center [136, 94] width 191 height 24
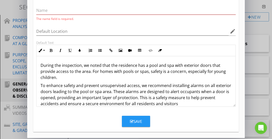
click at [156, 96] on p "To enhance safety and prevent unsupervised access, we recommend installing alar…" at bounding box center [136, 94] width 191 height 24
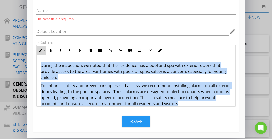
click at [45, 50] on button "Inline Style" at bounding box center [42, 51] width 10 height 10
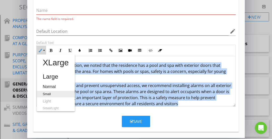
click at [47, 91] on link "Small" at bounding box center [56, 94] width 38 height 7
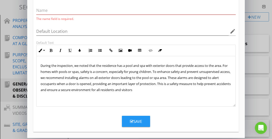
click at [62, 84] on span "During the inspection, we noted that the residence has a pool and spa with exte…" at bounding box center [136, 77] width 190 height 29
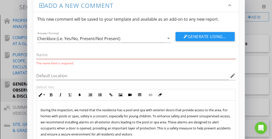
scroll to position [7, 0]
click at [53, 57] on input "text" at bounding box center [136, 55] width 200 height 8
click at [46, 54] on input "text" at bounding box center [136, 55] width 200 height 8
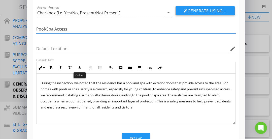
scroll to position [51, 0]
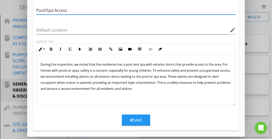
type input "Pool/Spa Access"
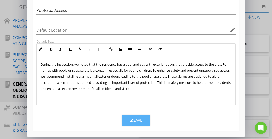
click at [132, 115] on button "Save" at bounding box center [136, 119] width 28 height 11
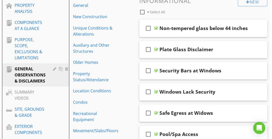
scroll to position [58, 0]
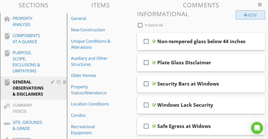
click at [244, 16] on div at bounding box center [246, 15] width 4 height 4
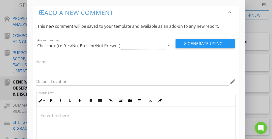
scroll to position [47, 0]
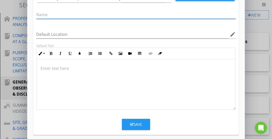
click at [181, 76] on div at bounding box center [136, 84] width 199 height 50
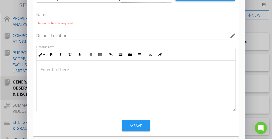
scroll to position [25, 0]
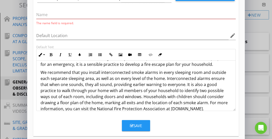
click at [105, 81] on p "We recommend that you install interconnected smoke alarms in every sleeping roo…" at bounding box center [136, 90] width 191 height 42
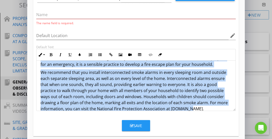
scroll to position [0, 0]
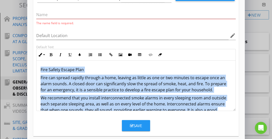
click at [86, 67] on p "Fire Safety Escape Plan" at bounding box center [136, 70] width 191 height 6
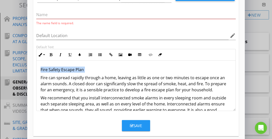
drag, startPoint x: 86, startPoint y: 66, endPoint x: 43, endPoint y: 67, distance: 42.3
click at [43, 67] on p "Fire Safety Escape Plan" at bounding box center [136, 70] width 191 height 6
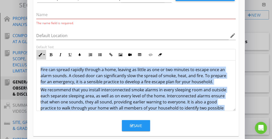
click at [40, 54] on icon "button" at bounding box center [41, 55] width 4 height 4
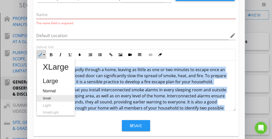
click at [47, 96] on link "Small" at bounding box center [56, 98] width 38 height 7
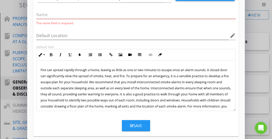
click at [64, 81] on span "Fire can spread rapidly through a home, leaving as little as one or two minutes…" at bounding box center [136, 91] width 190 height 47
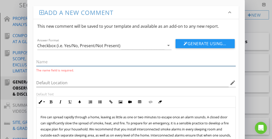
click at [56, 63] on input "text" at bounding box center [136, 62] width 200 height 8
paste input "Fire Safety Escape Plan"
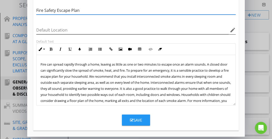
scroll to position [10, 0]
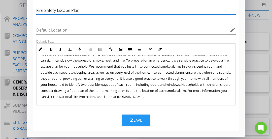
type input "Fire Safety Escape Plan"
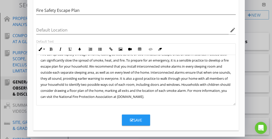
click at [182, 96] on span "Fire can spread rapidly through a home, leaving as little as one or two minutes…" at bounding box center [136, 75] width 190 height 47
click at [189, 93] on p "Fire can spread rapidly through a home, leaving as little as one or two minutes…" at bounding box center [136, 75] width 191 height 48
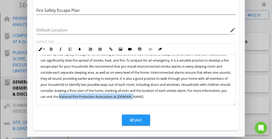
drag, startPoint x: 183, startPoint y: 94, endPoint x: 111, endPoint y: 96, distance: 72.8
click at [111, 96] on p "Fire can spread rapidly through a home, leaving as little as one or two minutes…" at bounding box center [136, 75] width 191 height 48
click at [50, 46] on button "Bold" at bounding box center [51, 49] width 10 height 10
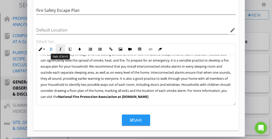
click at [59, 48] on icon "button" at bounding box center [61, 49] width 4 height 4
click at [109, 48] on icon "button" at bounding box center [111, 49] width 4 height 4
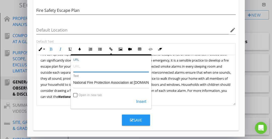
click at [100, 64] on input "URL" at bounding box center [111, 66] width 76 height 12
paste input "https://www.nfpa.org/education-and-research/home-fire-safety/escape-planning#sa…"
type input "https://www.nfpa.org/education-and-research/home-fire-safety/escape-planning#sa…"
click at [76, 94] on input "Open in new tab" at bounding box center [76, 95] width 4 height 4
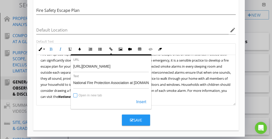
checkbox input "true"
click at [140, 101] on button "Insert" at bounding box center [141, 101] width 15 height 9
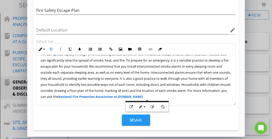
click at [203, 93] on p "Fire can spread rapidly through a home, leaving as little as one or two minutes…" at bounding box center [136, 75] width 191 height 48
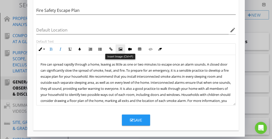
click at [120, 47] on icon "button" at bounding box center [121, 49] width 4 height 4
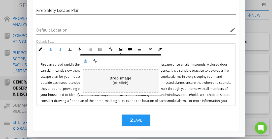
click at [69, 77] on span "Fire can spread rapidly through a home, leaving as little as one or two minutes…" at bounding box center [136, 85] width 190 height 47
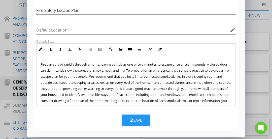
click at [221, 63] on span "Fire can spread rapidly through a home, leaving as little as one or two minutes…" at bounding box center [136, 85] width 190 height 47
click at [119, 48] on icon "button" at bounding box center [121, 49] width 4 height 4
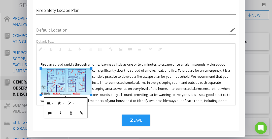
click at [89, 77] on img at bounding box center [66, 81] width 50 height 27
click at [48, 104] on icon "button" at bounding box center [49, 103] width 4 height 4
click at [51, 125] on link "Align Right" at bounding box center [53, 127] width 16 height 8
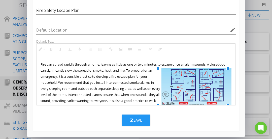
drag, startPoint x: 178, startPoint y: 94, endPoint x: 158, endPoint y: 104, distance: 22.1
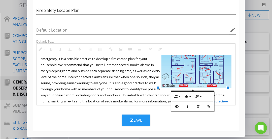
scroll to position [17, 0]
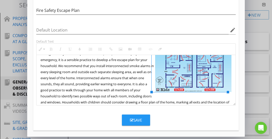
drag, startPoint x: 157, startPoint y: 87, endPoint x: 150, endPoint y: 94, distance: 9.8
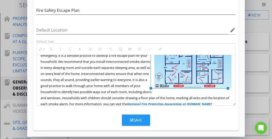
scroll to position [34, 0]
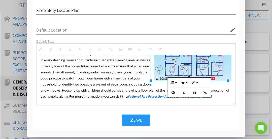
click at [127, 120] on button "Save" at bounding box center [136, 119] width 28 height 11
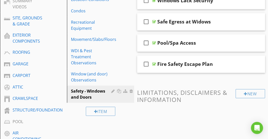
scroll to position [162, 0]
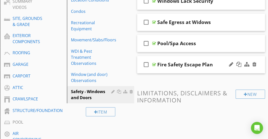
click at [193, 57] on div "check_box_outline_blank Fire Safety Escape Plan" at bounding box center [201, 64] width 128 height 17
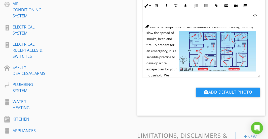
scroll to position [10, 0]
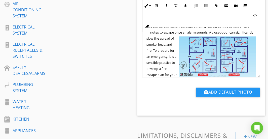
click at [193, 57] on img at bounding box center [217, 56] width 77 height 41
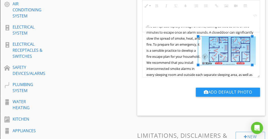
drag, startPoint x: 175, startPoint y: 74, endPoint x: 198, endPoint y: 60, distance: 27.1
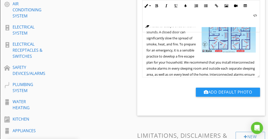
scroll to position [0, 0]
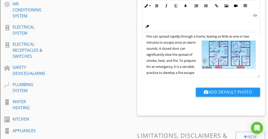
click at [186, 52] on span "Fire can spread rapidly through a home, leav ing as little as one or two minute…" at bounding box center [201, 84] width 109 height 101
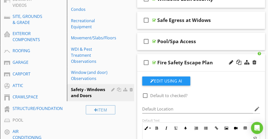
scroll to position [160, 0]
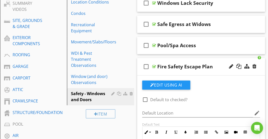
type textarea "<p><span style="font-size: .8rem; line-height:1rem;">Fire can spread rapidly th…"
click at [178, 60] on div "check_box_outline_blank Fire Safety Escape Plan" at bounding box center [201, 66] width 128 height 17
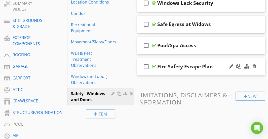
click at [178, 60] on div "check_box_outline_blank Fire Safety Escape Plan" at bounding box center [201, 66] width 128 height 17
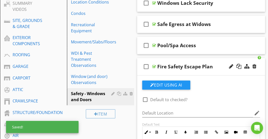
click at [144, 99] on div at bounding box center [145, 99] width 9 height 9
checkbox input "true"
click at [181, 61] on div "check_box_outline_blank Fire Safety Escape Plan" at bounding box center [201, 66] width 128 height 17
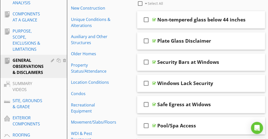
scroll to position [79, 0]
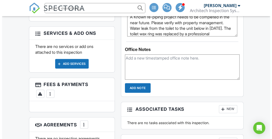
scroll to position [485, 0]
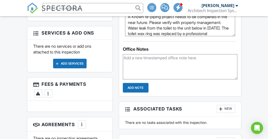
click at [71, 63] on div "Add Services" at bounding box center [70, 64] width 34 height 10
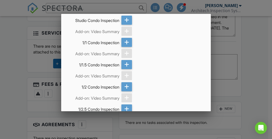
scroll to position [249, 0]
click at [124, 41] on icon at bounding box center [126, 42] width 5 height 9
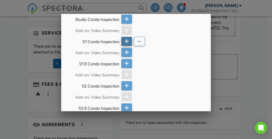
scroll to position [250, 0]
click at [124, 41] on icon at bounding box center [126, 41] width 5 height 9
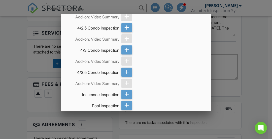
scroll to position [746, 0]
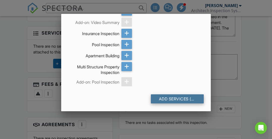
click at [171, 99] on div "Add Services (+ $668.38)" at bounding box center [177, 98] width 53 height 9
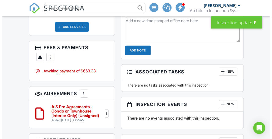
scroll to position [615, 0]
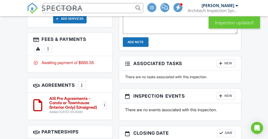
click at [50, 46] on div "More" at bounding box center [48, 49] width 8 height 8
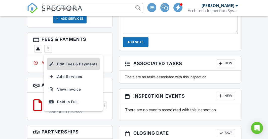
click at [71, 60] on li "Edit Fees & Payments" at bounding box center [73, 64] width 53 height 13
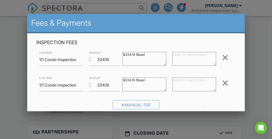
click at [222, 84] on div at bounding box center [225, 83] width 6 height 8
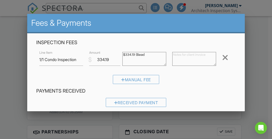
scroll to position [613, 0]
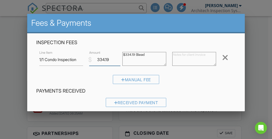
click at [107, 59] on input "334.19" at bounding box center [104, 59] width 31 height 12
type input "334.28"
click at [91, 85] on div "Manual Fee" at bounding box center [136, 81] width 200 height 13
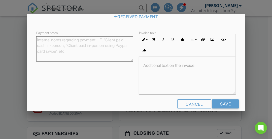
scroll to position [92, 0]
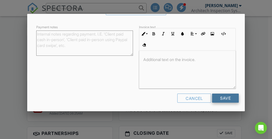
click at [224, 97] on input "Save" at bounding box center [225, 97] width 27 height 9
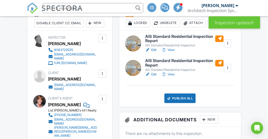
scroll to position [317, 0]
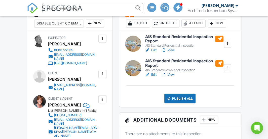
click at [169, 53] on link "View" at bounding box center [168, 50] width 13 height 5
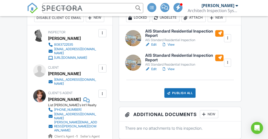
click at [228, 41] on div at bounding box center [227, 38] width 5 height 5
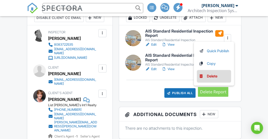
click at [208, 79] on div "Delete" at bounding box center [212, 76] width 11 height 6
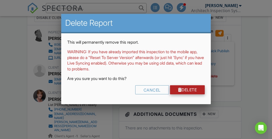
click at [182, 88] on link "Delete" at bounding box center [187, 89] width 35 height 9
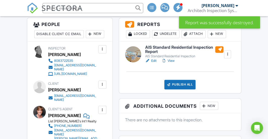
scroll to position [305, 0]
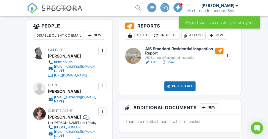
click at [170, 65] on link "View" at bounding box center [168, 62] width 13 height 5
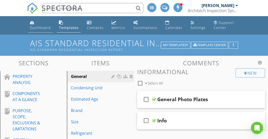
click at [43, 28] on div "Dashboard" at bounding box center [40, 27] width 21 height 5
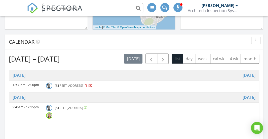
scroll to position [222, 0]
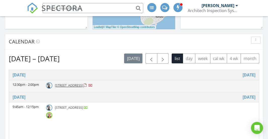
click at [53, 89] on div at bounding box center [50, 86] width 9 height 8
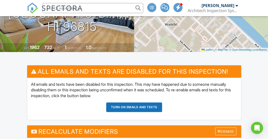
scroll to position [35, 0]
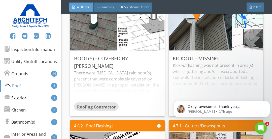
scroll to position [3865, 0]
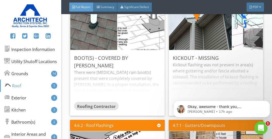
click at [261, 126] on icon "Open Intercom Messenger" at bounding box center [260, 127] width 8 height 8
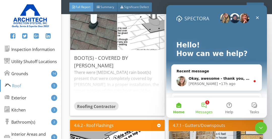
click at [204, 106] on button "1 Messages" at bounding box center [203, 107] width 25 height 20
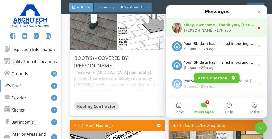
click at [203, 34] on div "Okay, awesome - thank you, [PERSON_NAME]! He should be able to help get that en…" at bounding box center [216, 27] width 101 height 19
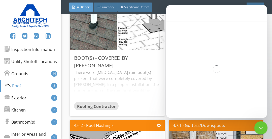
scroll to position [1, 0]
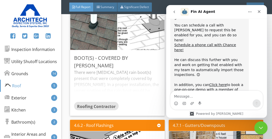
click at [262, 130] on icon "Close Intercom Messenger" at bounding box center [260, 127] width 6 height 6
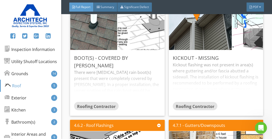
scroll to position [778, 0]
click at [136, 38] on img at bounding box center [140, 28] width 117 height 88
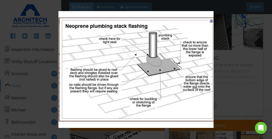
click at [136, 38] on img at bounding box center [135, 69] width 243 height 117
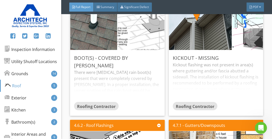
click at [136, 38] on img at bounding box center [140, 28] width 117 height 88
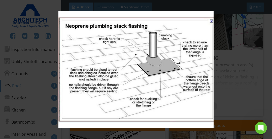
click at [134, 56] on img at bounding box center [135, 69] width 243 height 117
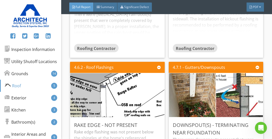
scroll to position [3975, 0]
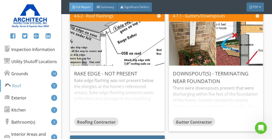
click at [123, 67] on img at bounding box center [117, 43] width 126 height 79
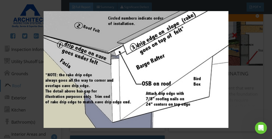
click at [24, 81] on img at bounding box center [135, 69] width 243 height 117
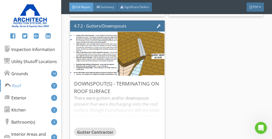
scroll to position [4090, 0]
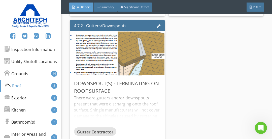
click at [120, 64] on img at bounding box center [140, 53] width 117 height 79
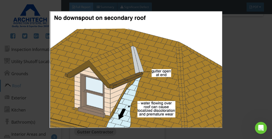
click at [227, 60] on img at bounding box center [135, 69] width 243 height 117
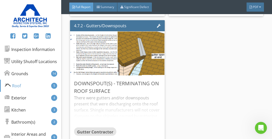
click at [96, 72] on img at bounding box center [94, 54] width 84 height 110
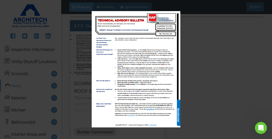
click at [186, 77] on img at bounding box center [135, 69] width 243 height 117
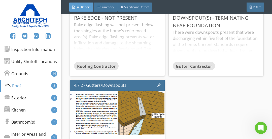
scroll to position [3986, 0]
